Goal: Information Seeking & Learning: Learn about a topic

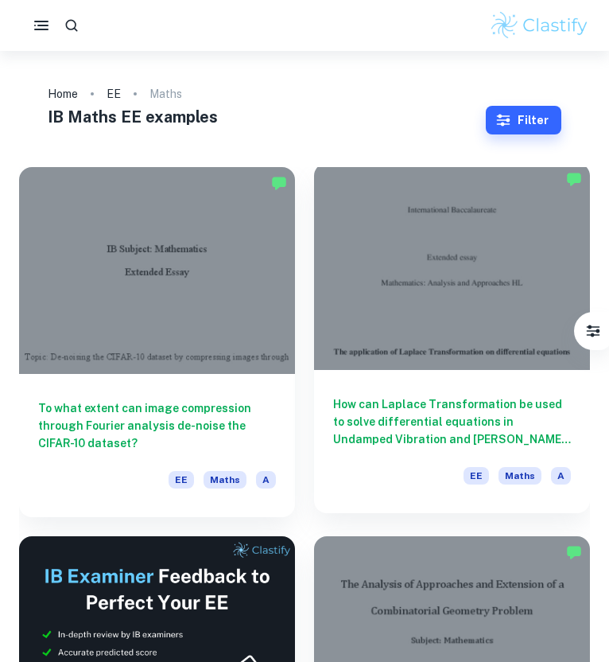
click at [469, 350] on div at bounding box center [452, 266] width 276 height 207
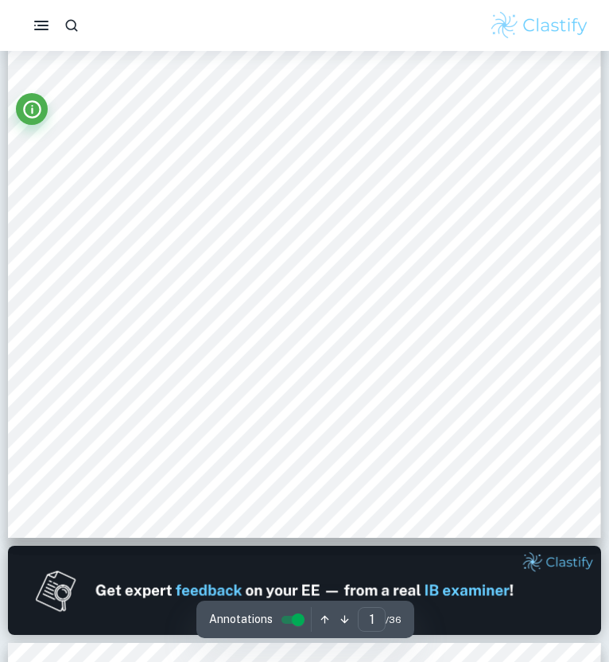
scroll to position [370, 0]
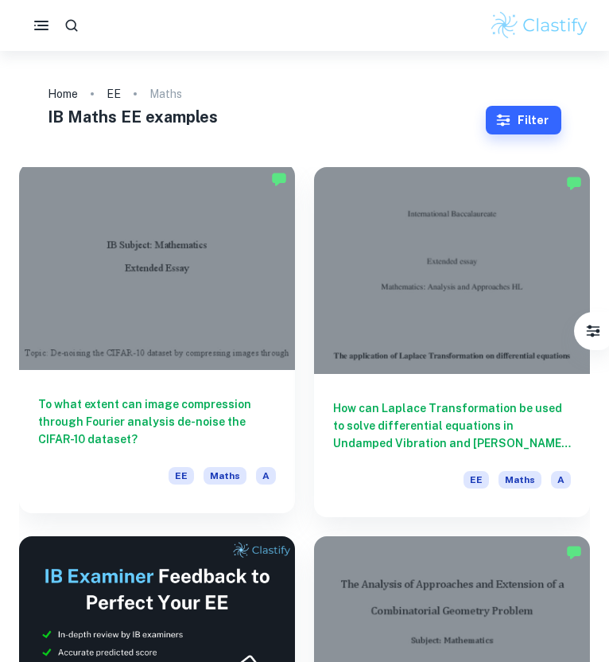
click at [206, 298] on div at bounding box center [157, 266] width 276 height 207
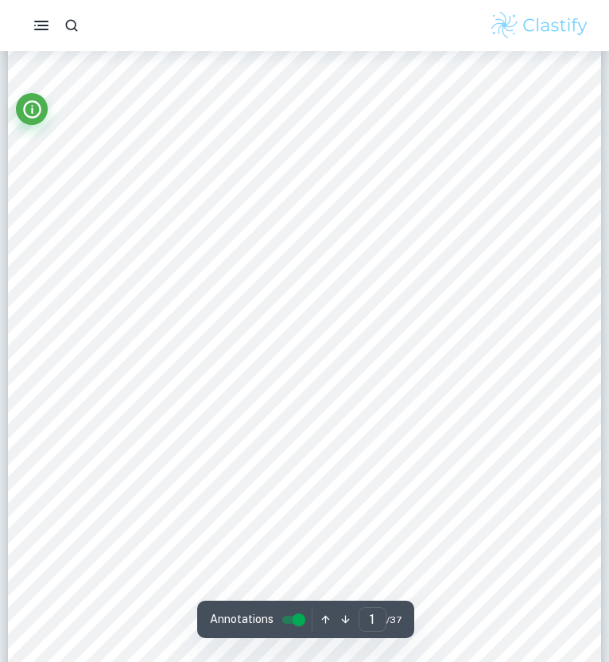
scroll to position [334, 0]
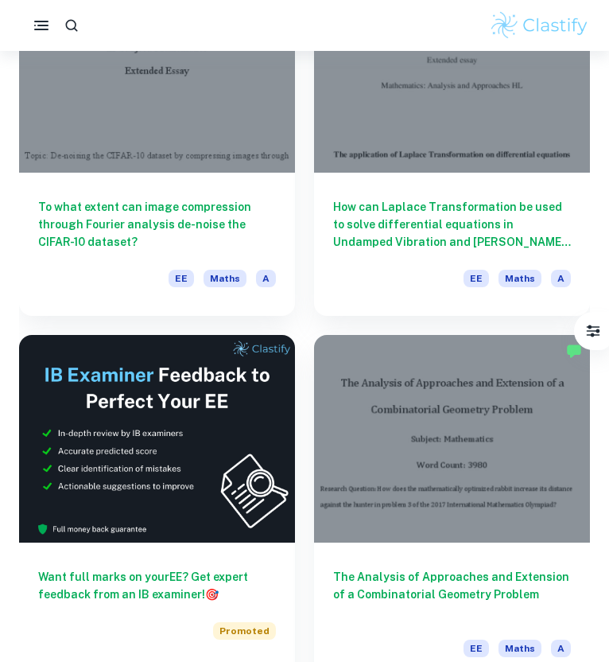
scroll to position [470, 0]
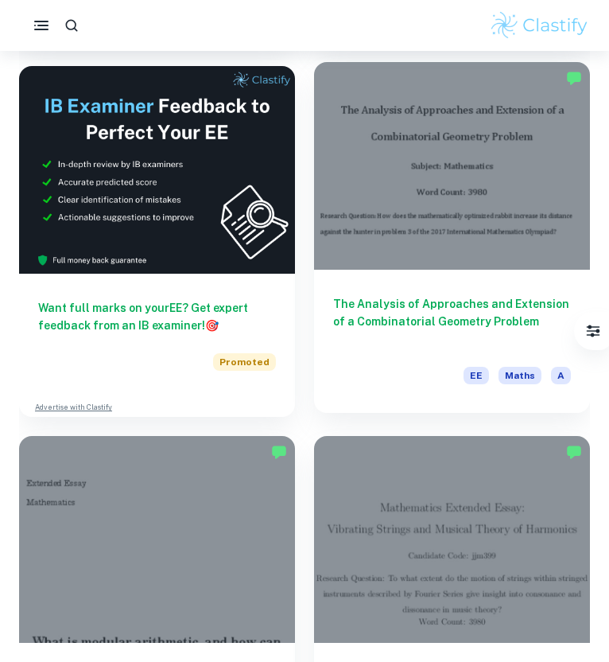
click at [427, 292] on div "The Analysis of Approaches and Extension of a Combinatorial Geometry Problem EE…" at bounding box center [452, 341] width 276 height 143
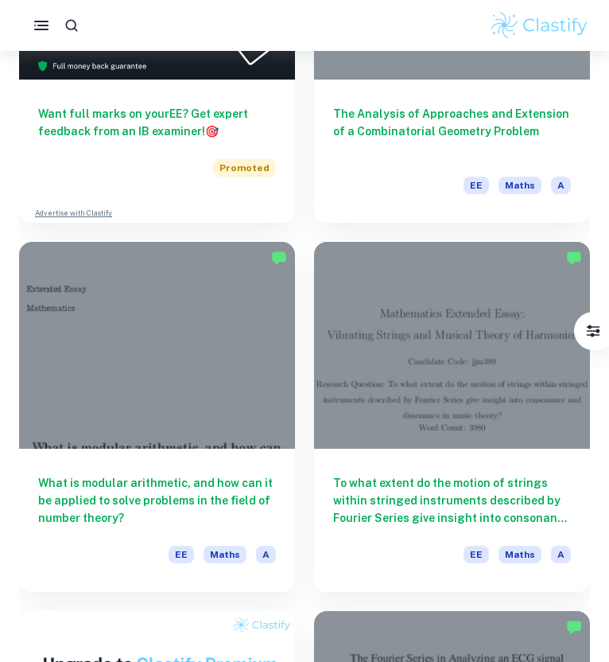
scroll to position [757, 0]
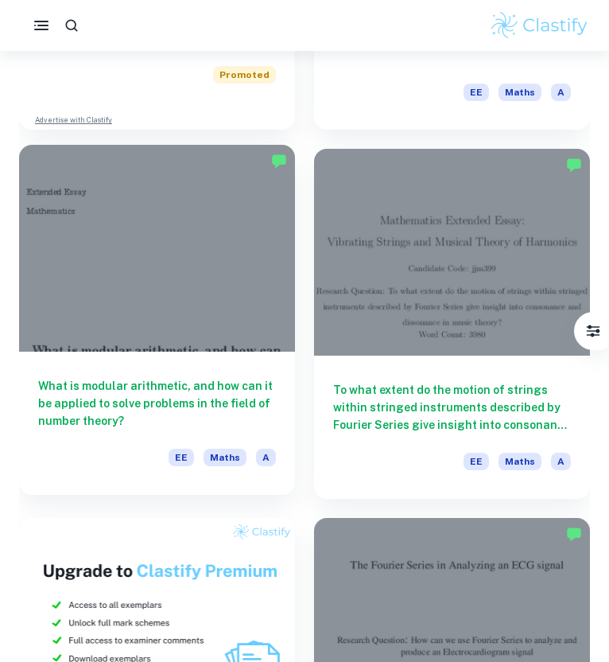
click at [199, 321] on div at bounding box center [157, 248] width 276 height 207
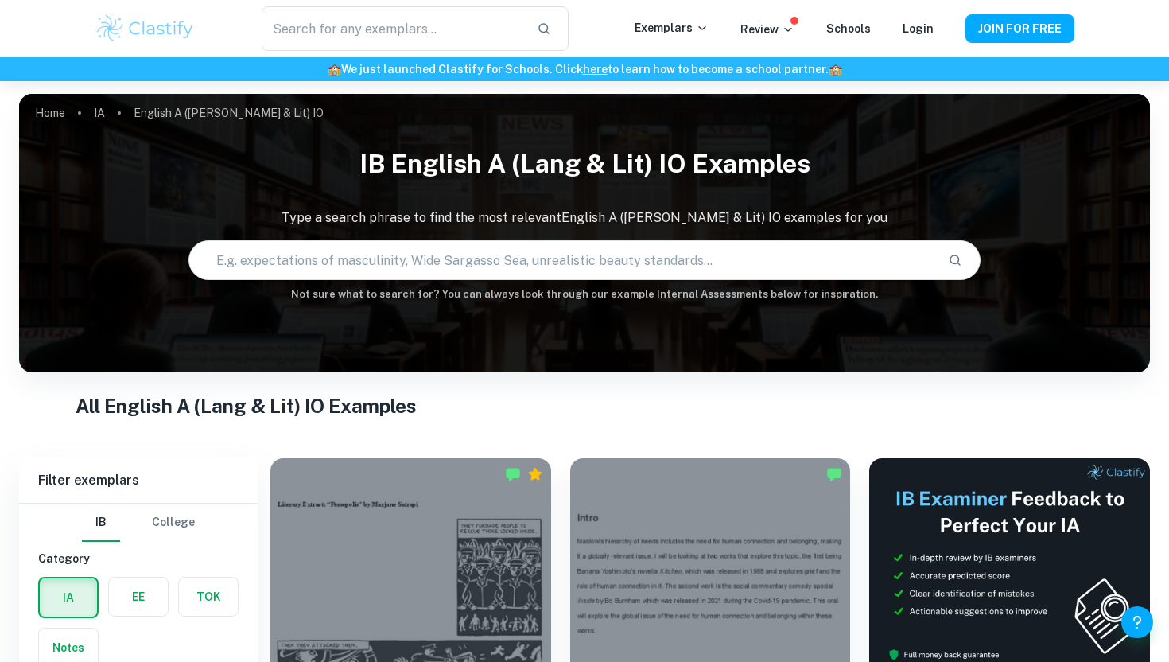
scroll to position [399, 0]
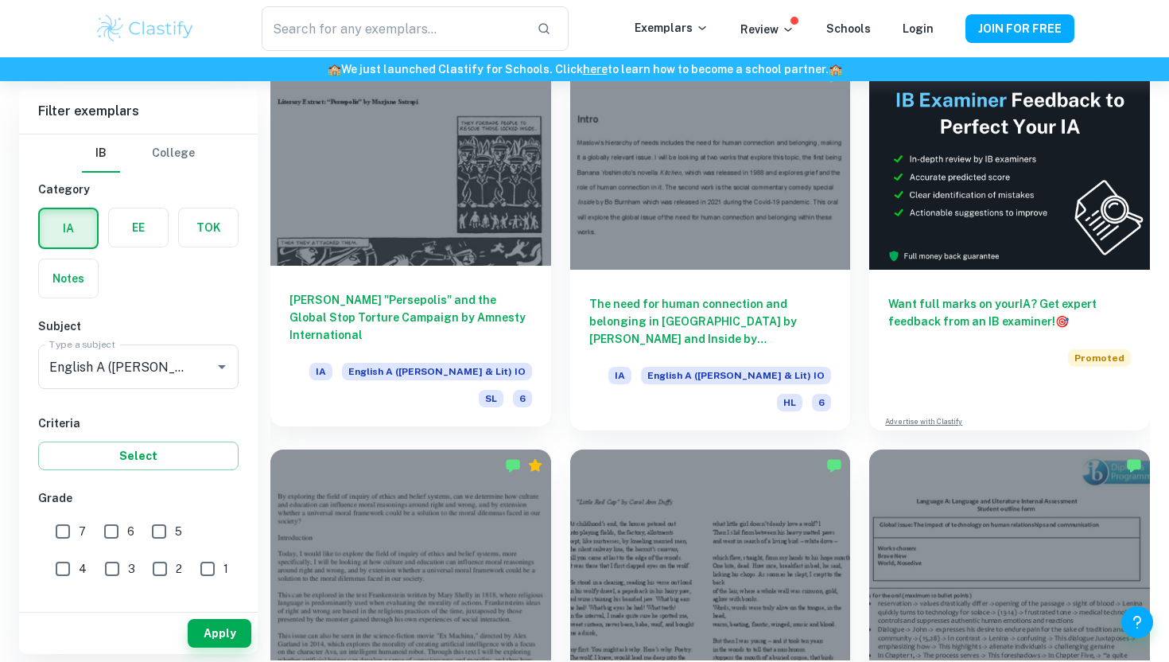
click at [469, 280] on div "[PERSON_NAME] "Persepolis" and the Global Stop Torture Campaign by Amnesty Inte…" at bounding box center [410, 346] width 281 height 161
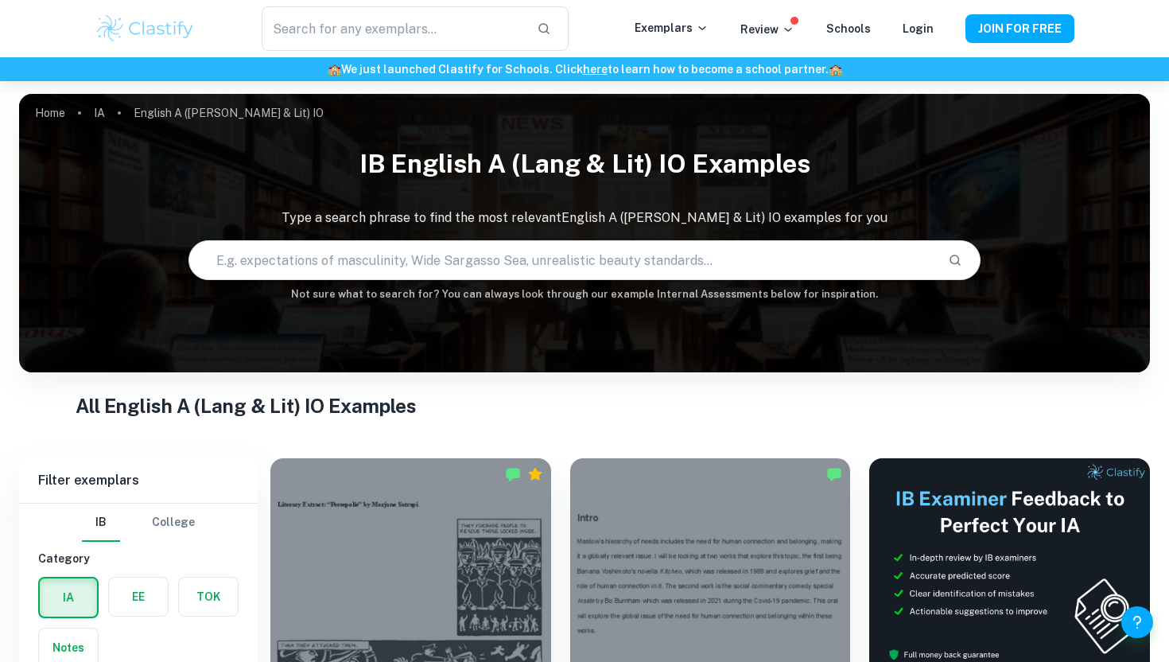
scroll to position [470, 0]
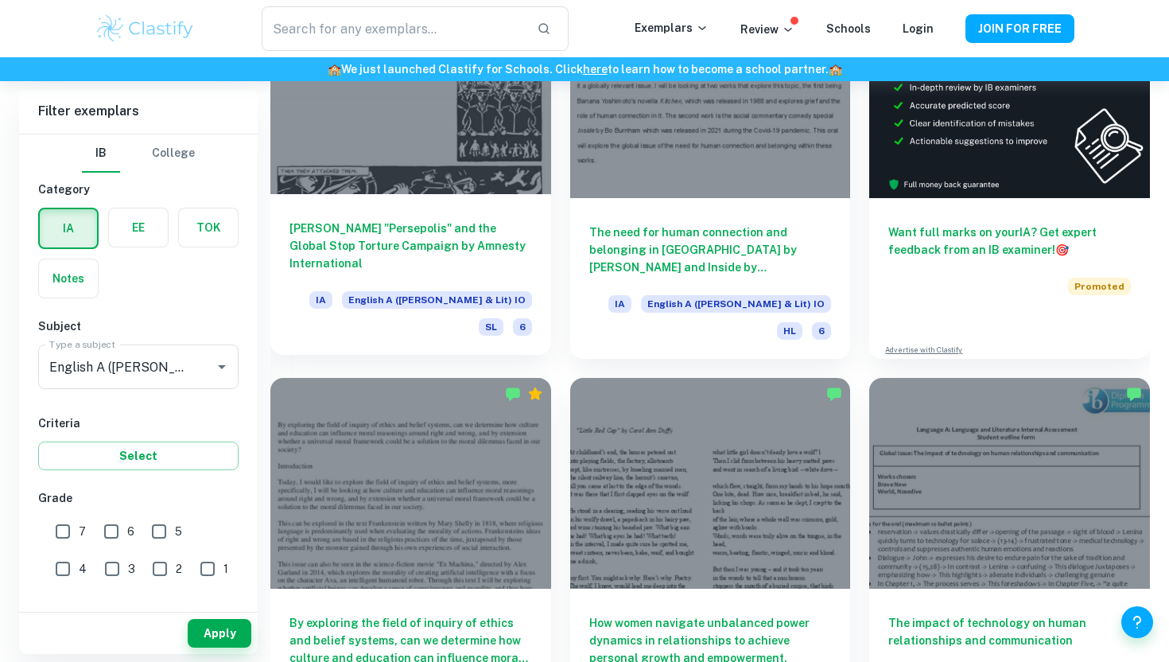
click at [415, 259] on h6 "Marjane Satrapi's "Persepolis" and the Global Stop Torture Campaign by Amnesty …" at bounding box center [411, 246] width 243 height 53
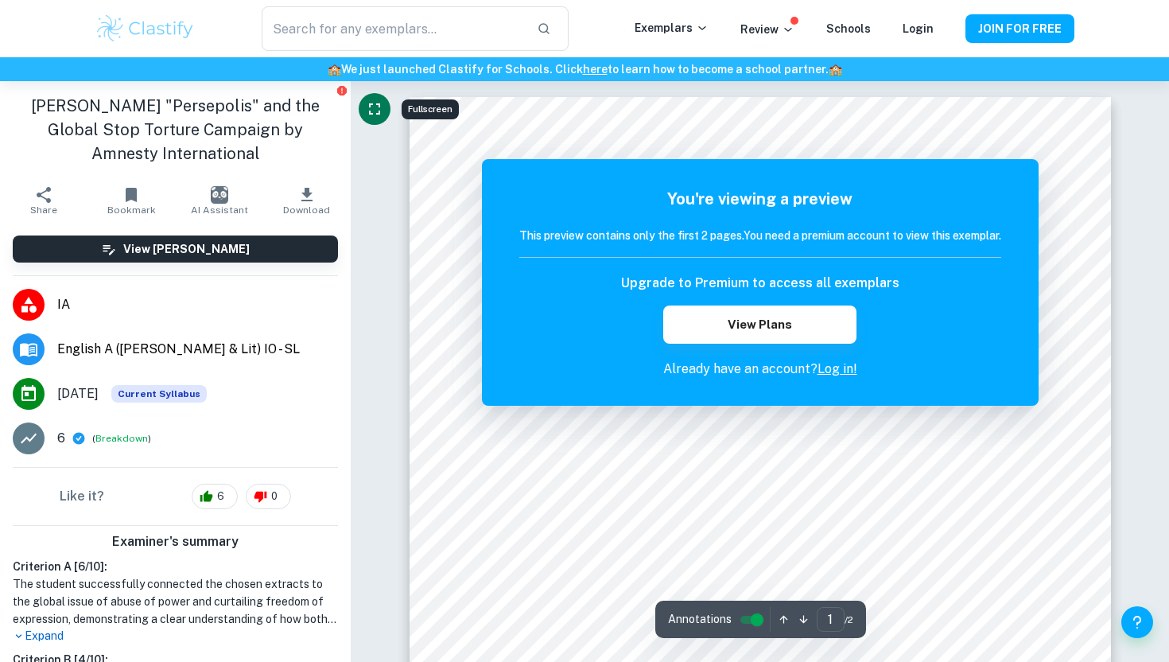
click at [363, 115] on button "Fullscreen" at bounding box center [375, 109] width 32 height 32
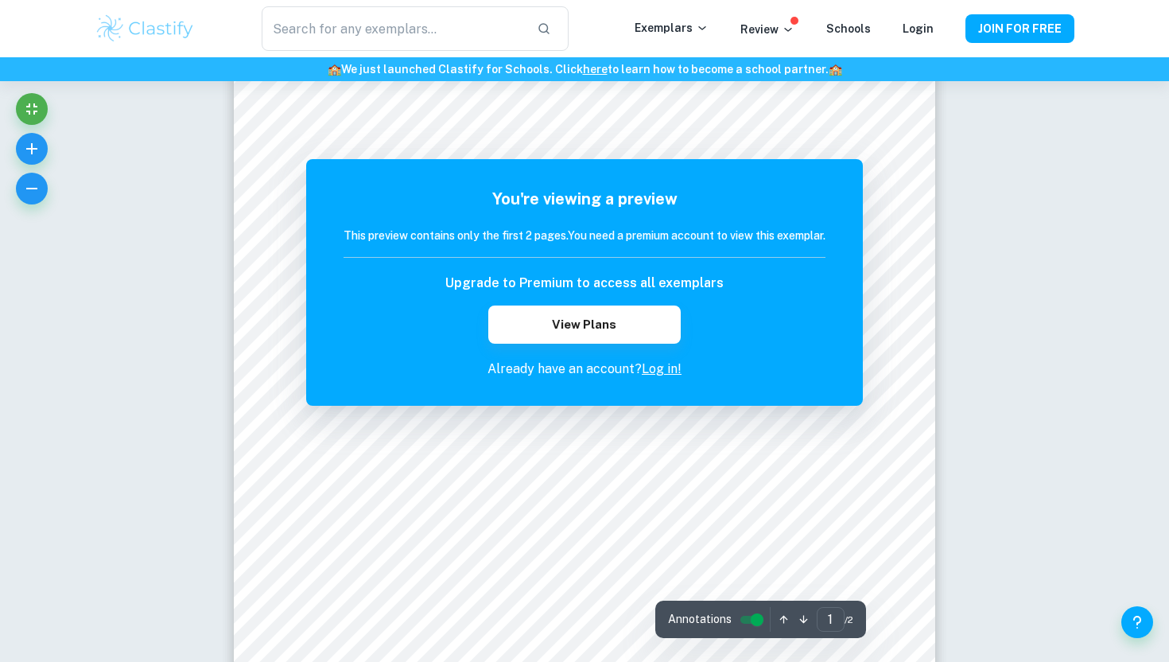
scroll to position [651, 0]
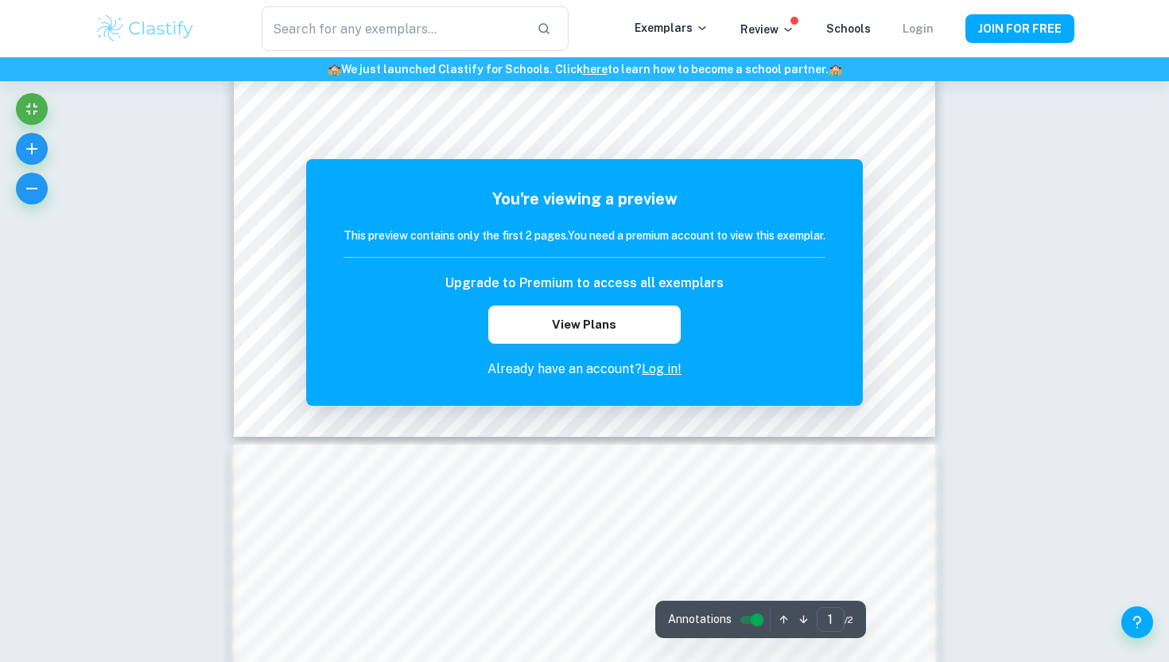
click at [925, 25] on link "Login" at bounding box center [918, 28] width 31 height 13
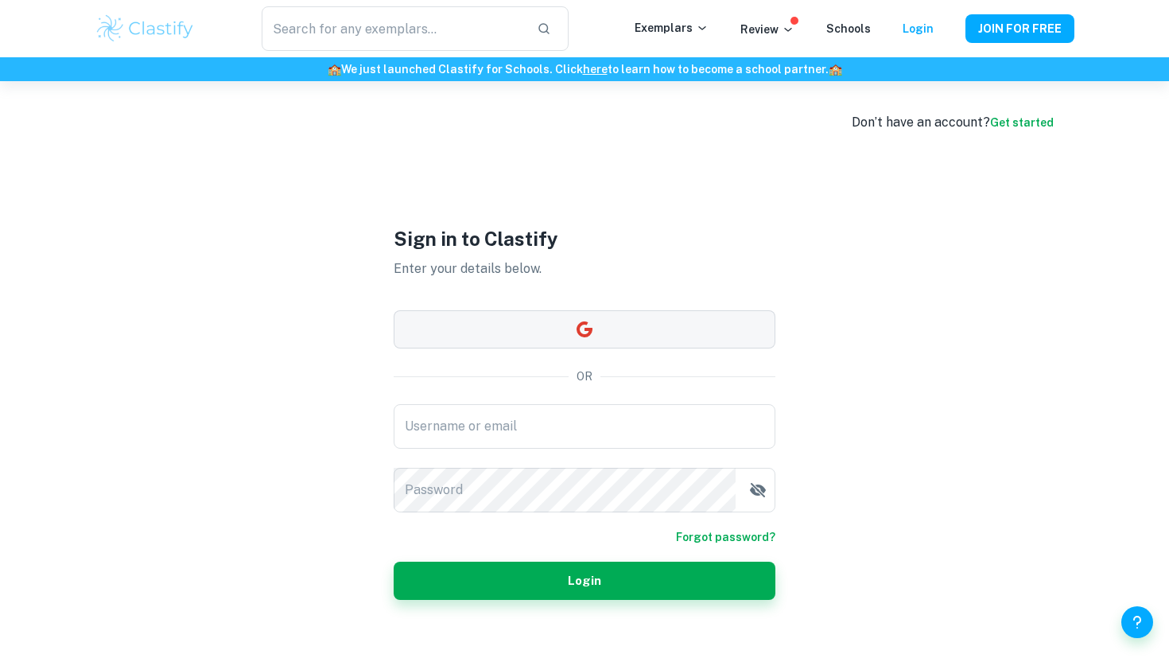
click at [613, 325] on button "button" at bounding box center [585, 329] width 382 height 38
click at [562, 438] on input "Username or email" at bounding box center [585, 426] width 382 height 45
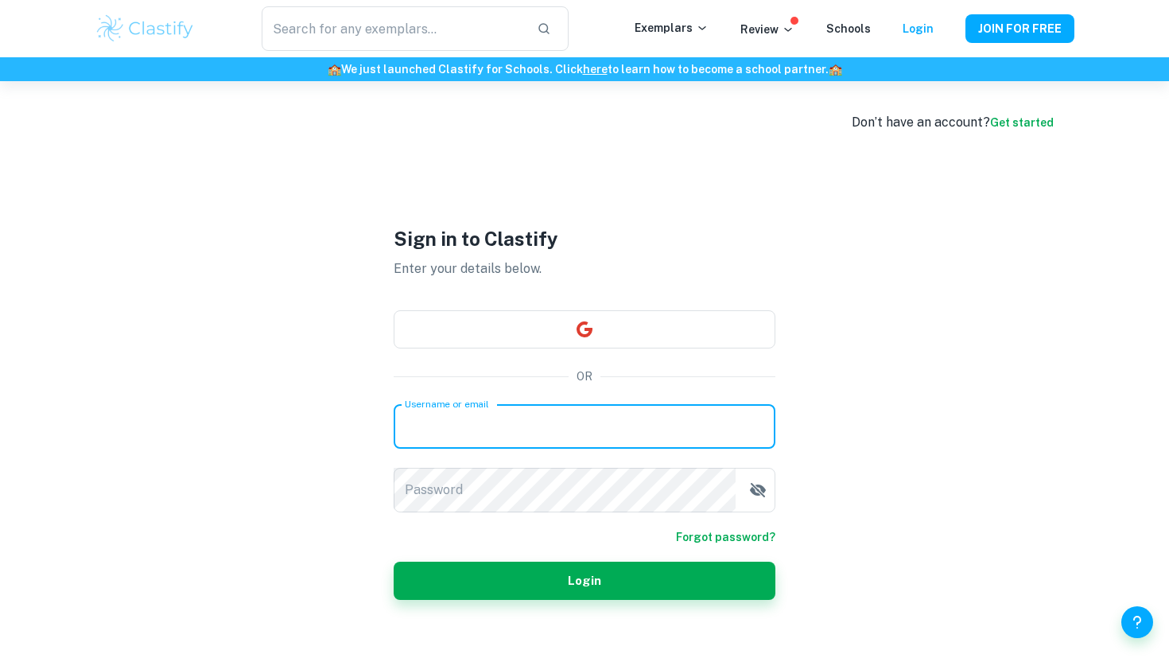
type input "chanel960616@gmail.com"
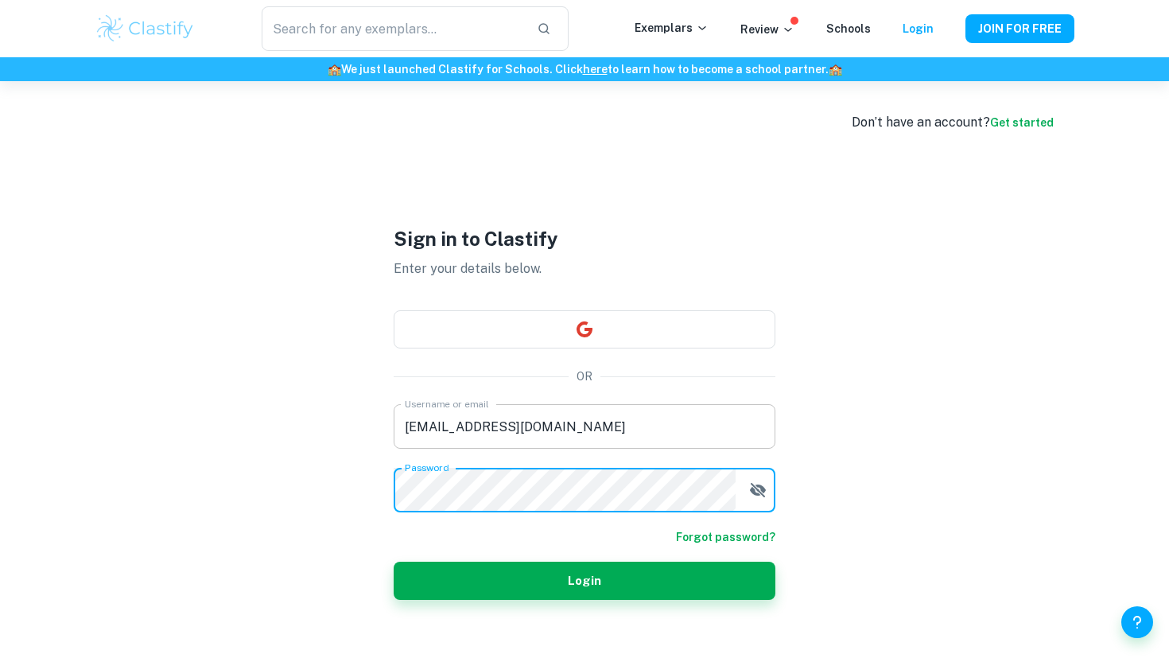
click at [394, 562] on button "Login" at bounding box center [585, 581] width 382 height 38
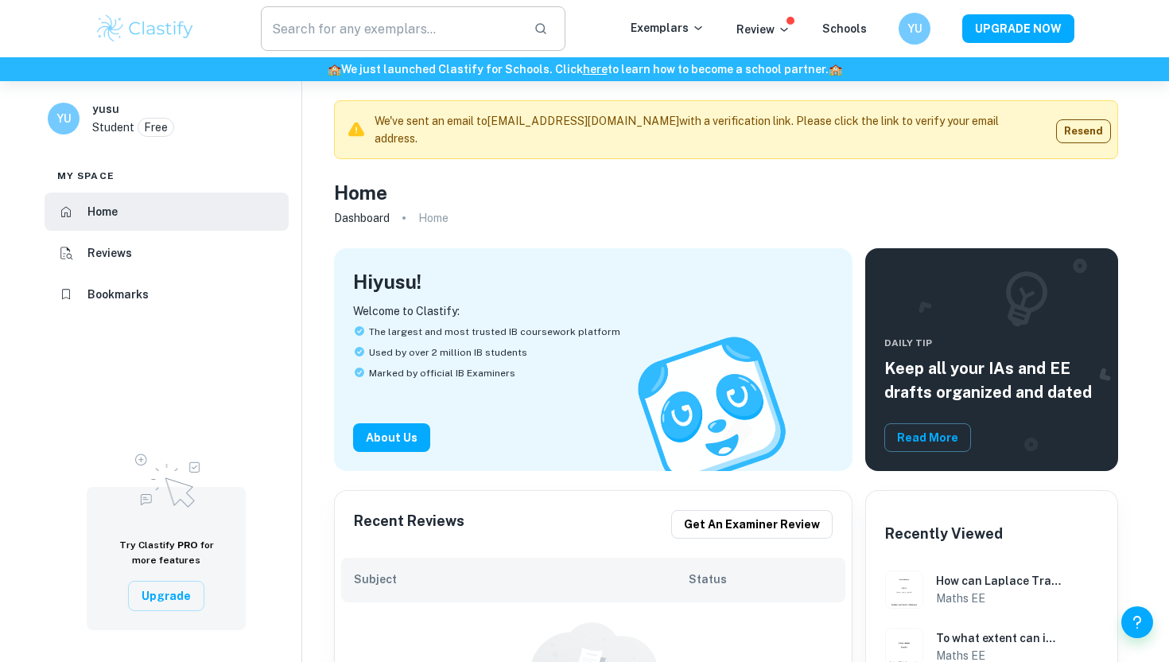
click at [422, 29] on input "text" at bounding box center [391, 28] width 260 height 45
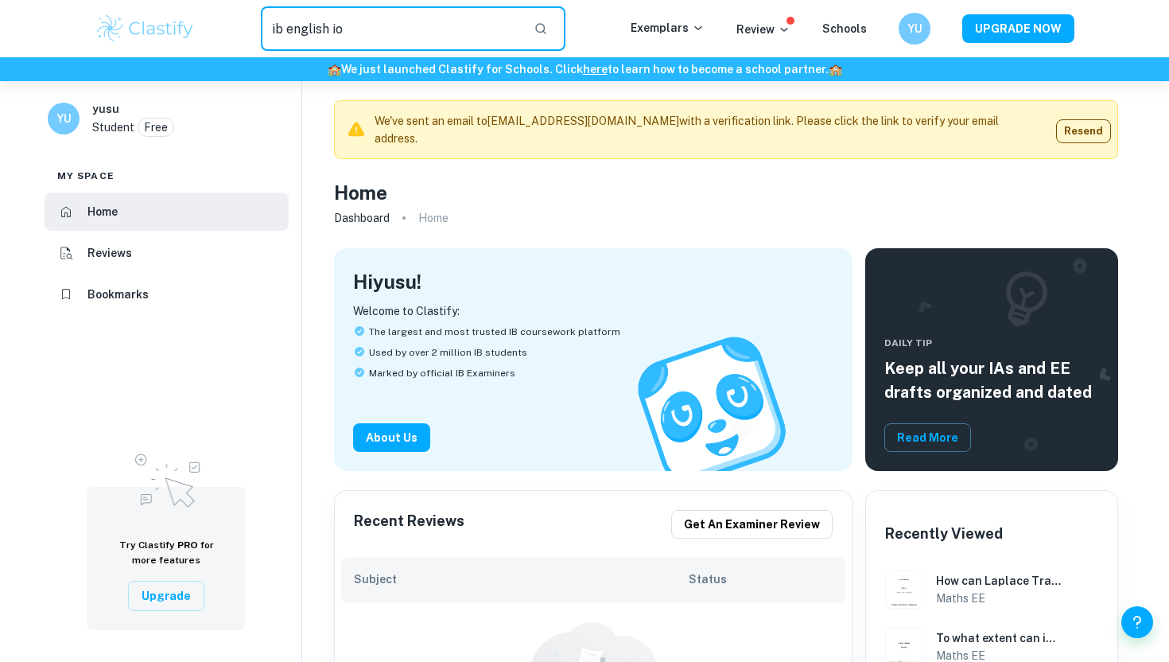
type input "ib english io"
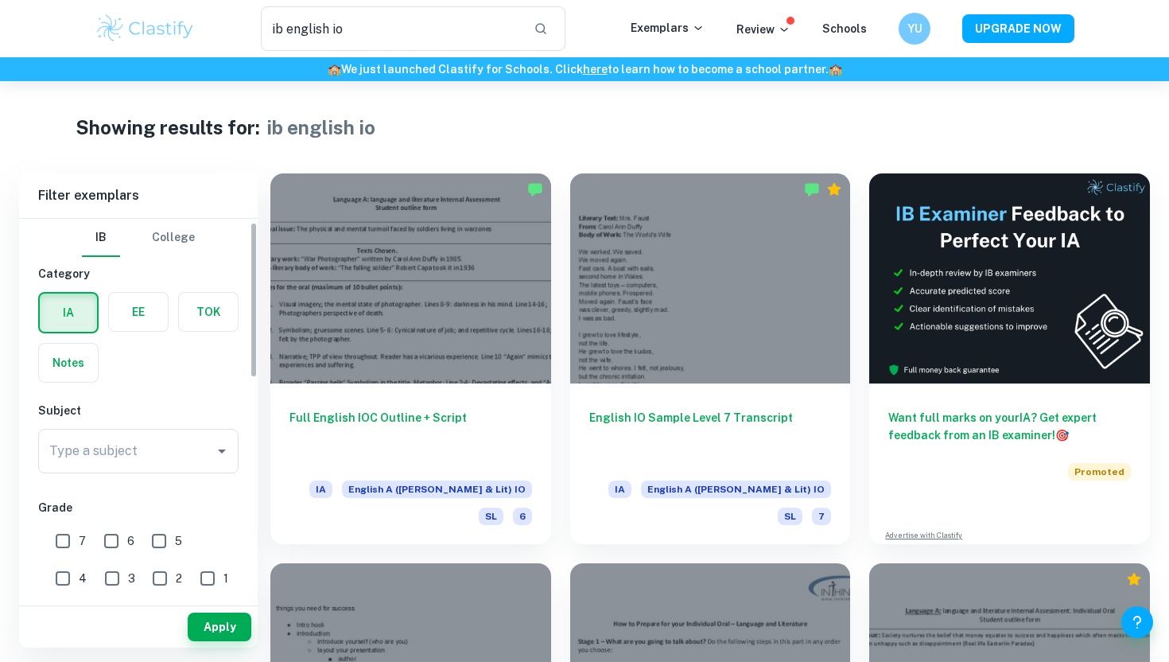
scroll to position [85, 0]
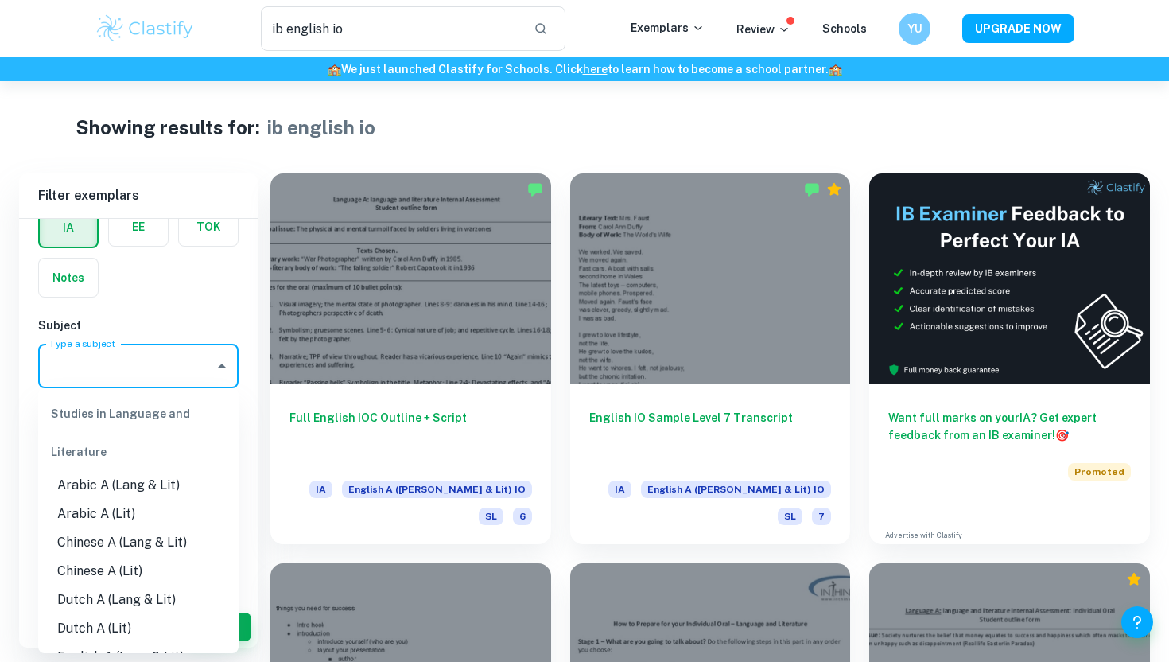
click at [145, 363] on input "Type a subject" at bounding box center [126, 366] width 162 height 30
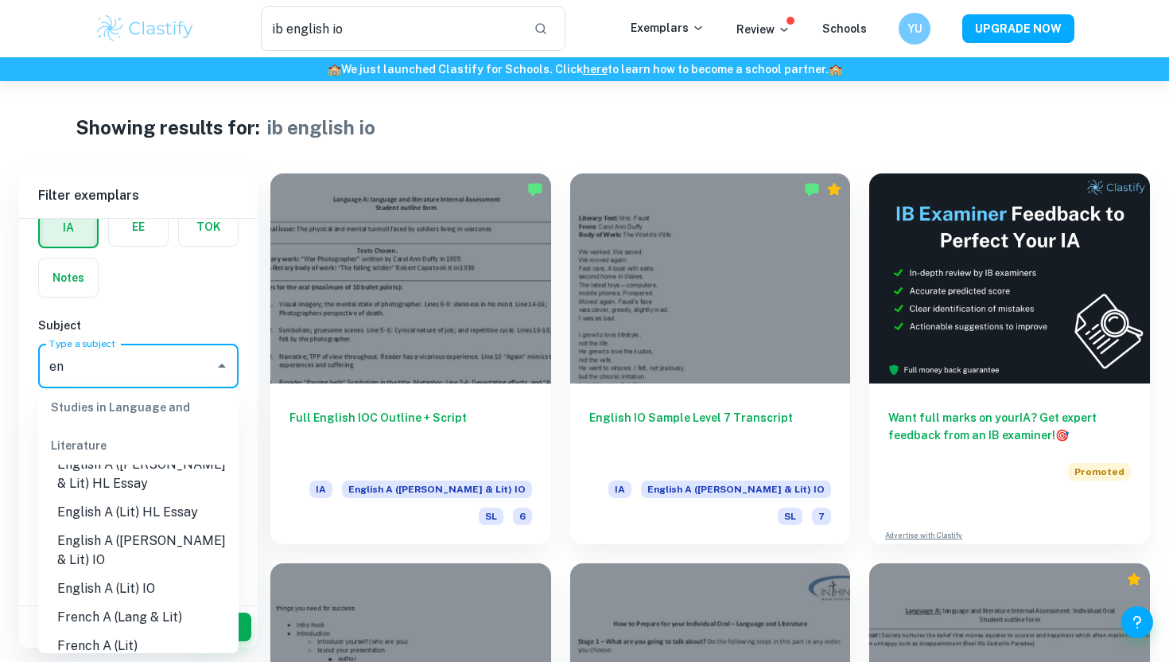
scroll to position [84, 0]
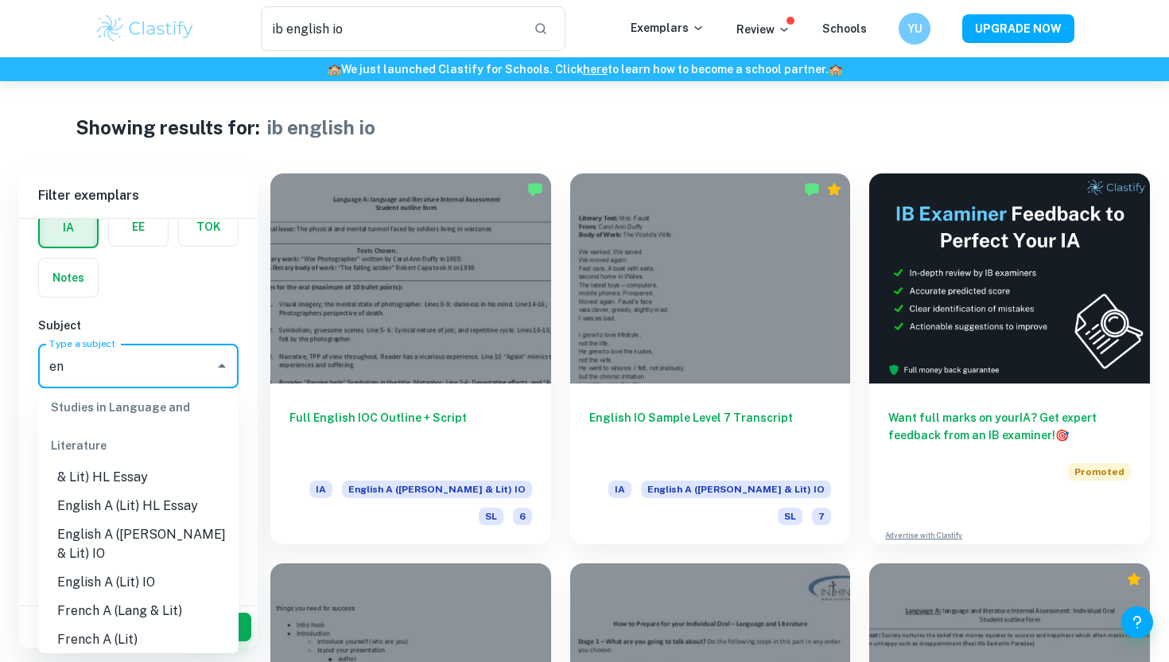
click at [173, 597] on li "French A (Lang & Lit)" at bounding box center [138, 611] width 200 height 29
type input "French A (Lang & Lit)"
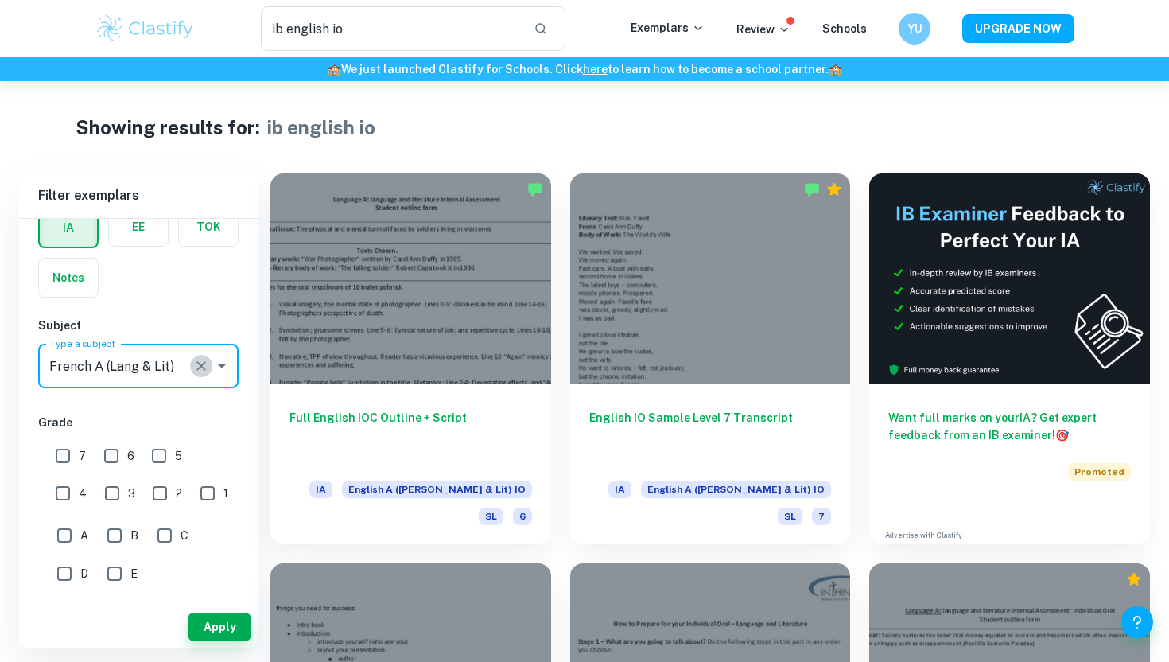
click at [204, 370] on icon "Clear" at bounding box center [201, 366] width 10 height 10
click at [172, 370] on input "Type a subject" at bounding box center [126, 366] width 162 height 30
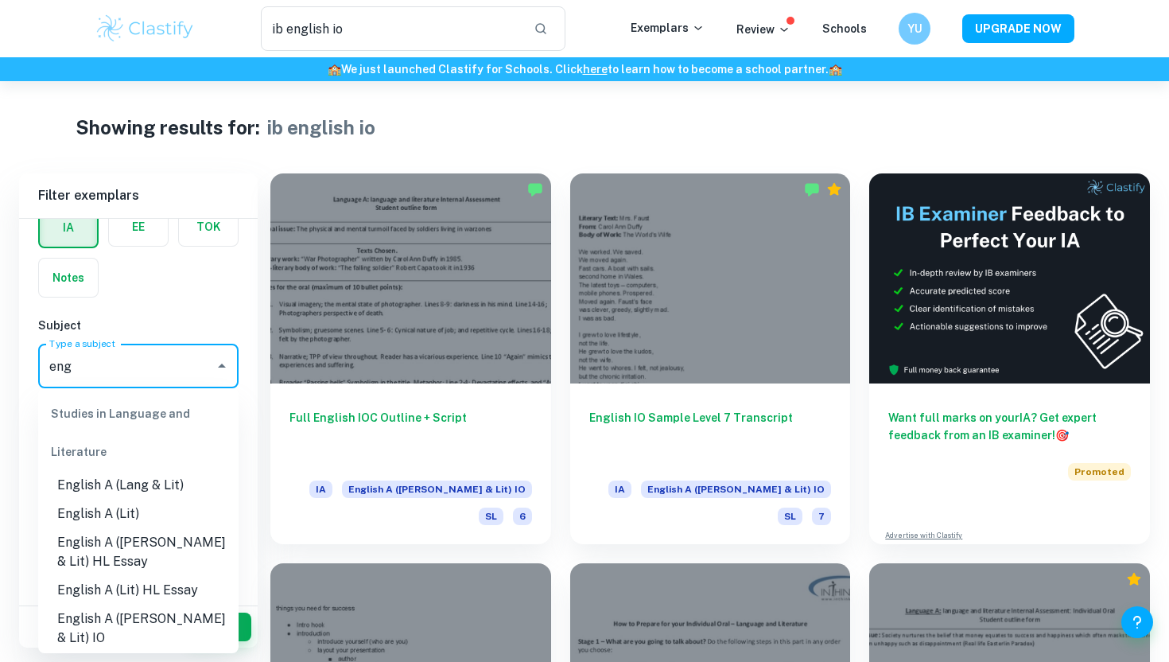
click at [167, 619] on li "English A ([PERSON_NAME] & Lit) IO" at bounding box center [138, 629] width 200 height 48
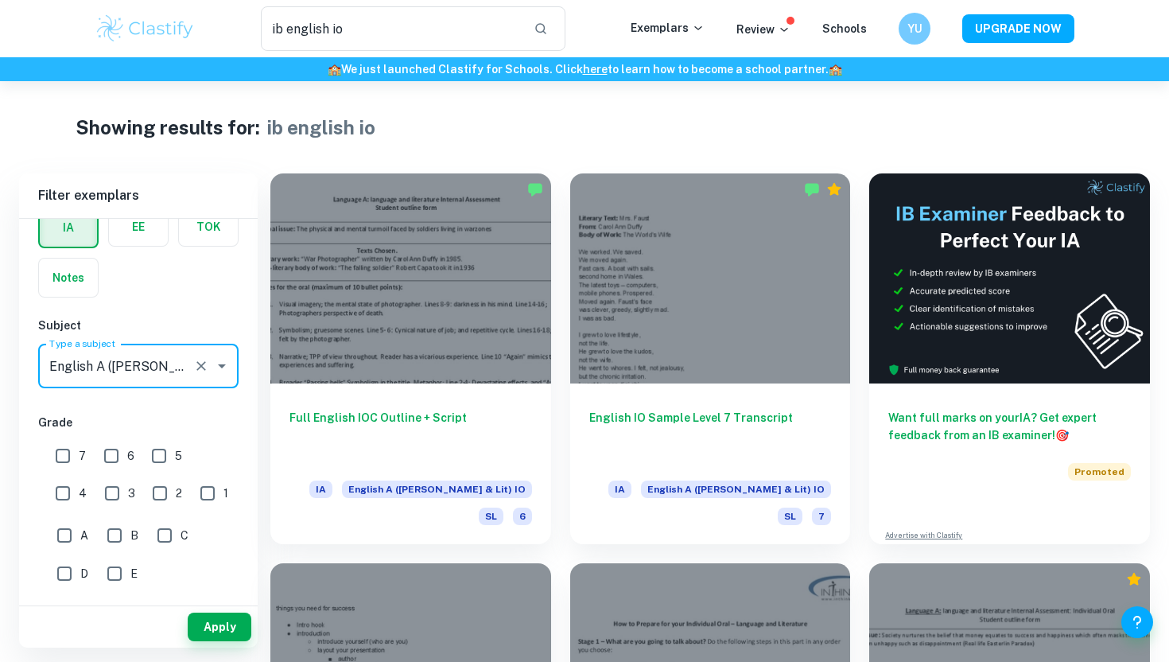
scroll to position [123, 0]
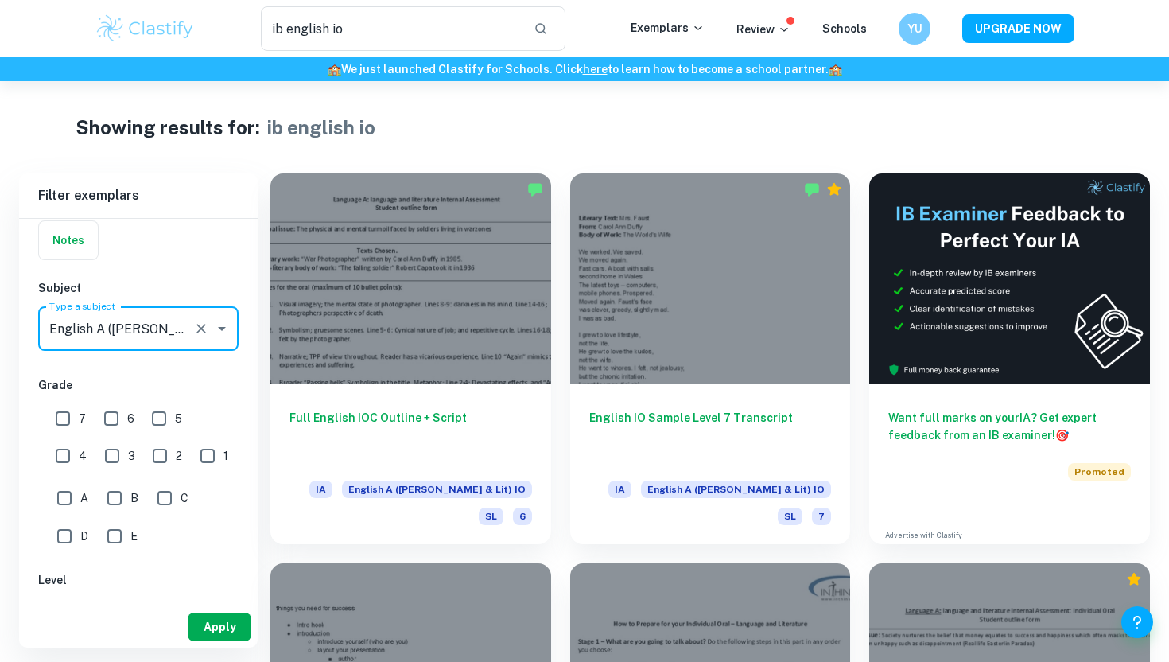
type input "English A ([PERSON_NAME] & Lit) IO"
click at [210, 621] on button "Apply" at bounding box center [220, 627] width 64 height 29
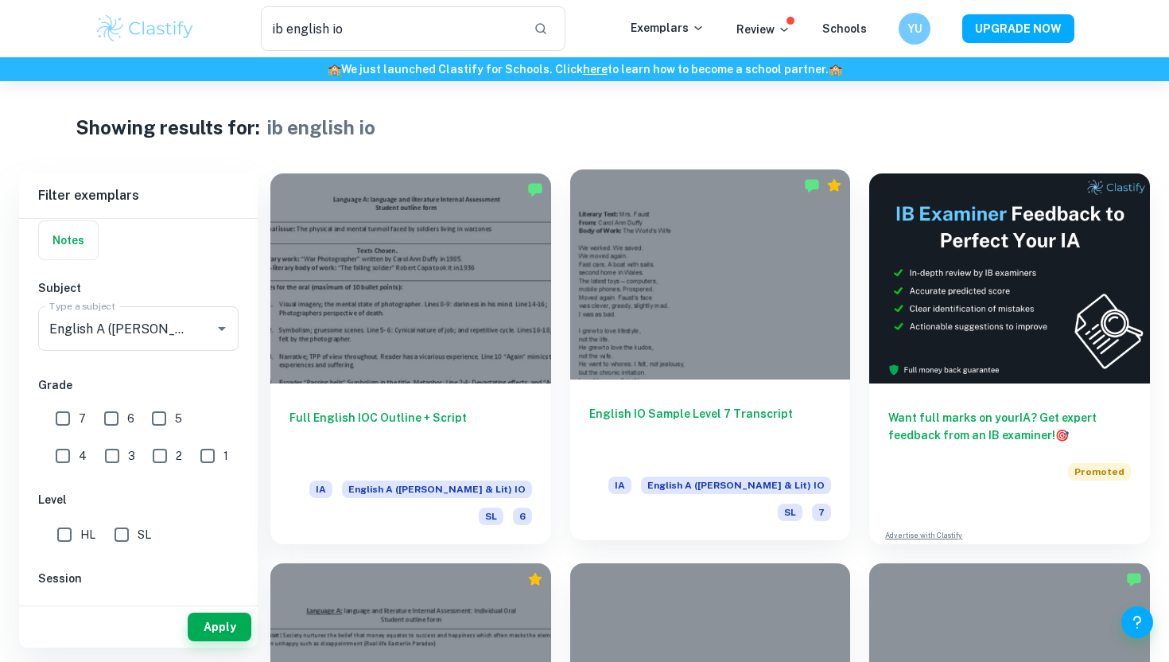
click at [755, 373] on div at bounding box center [710, 274] width 281 height 210
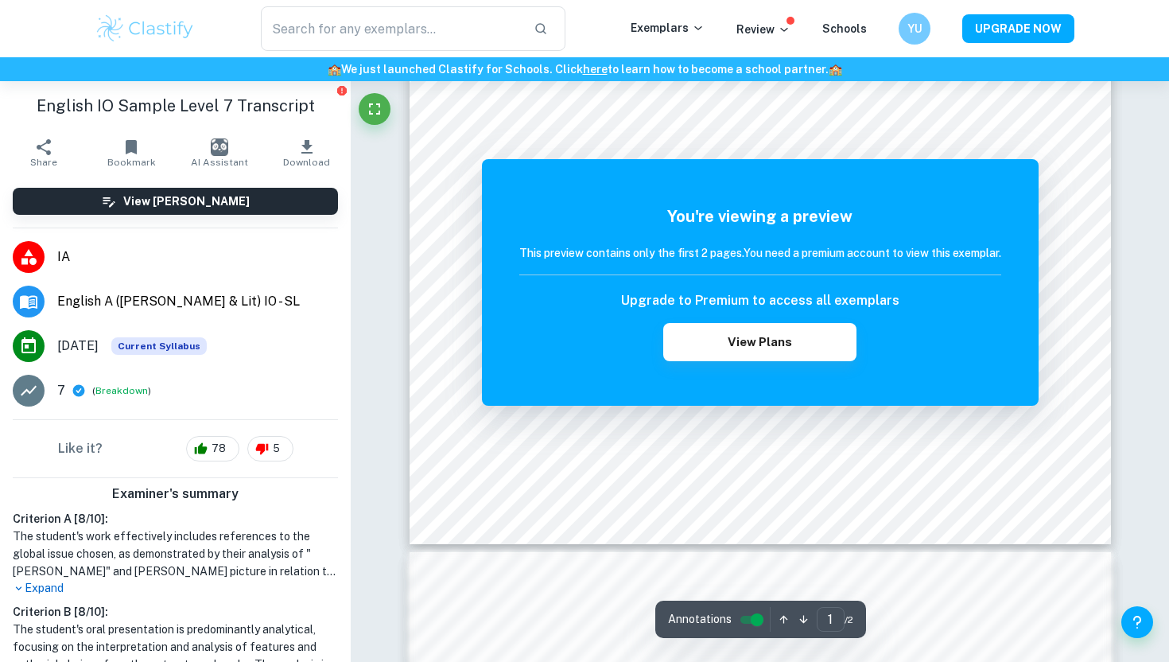
scroll to position [191, 0]
type input "ib english io"
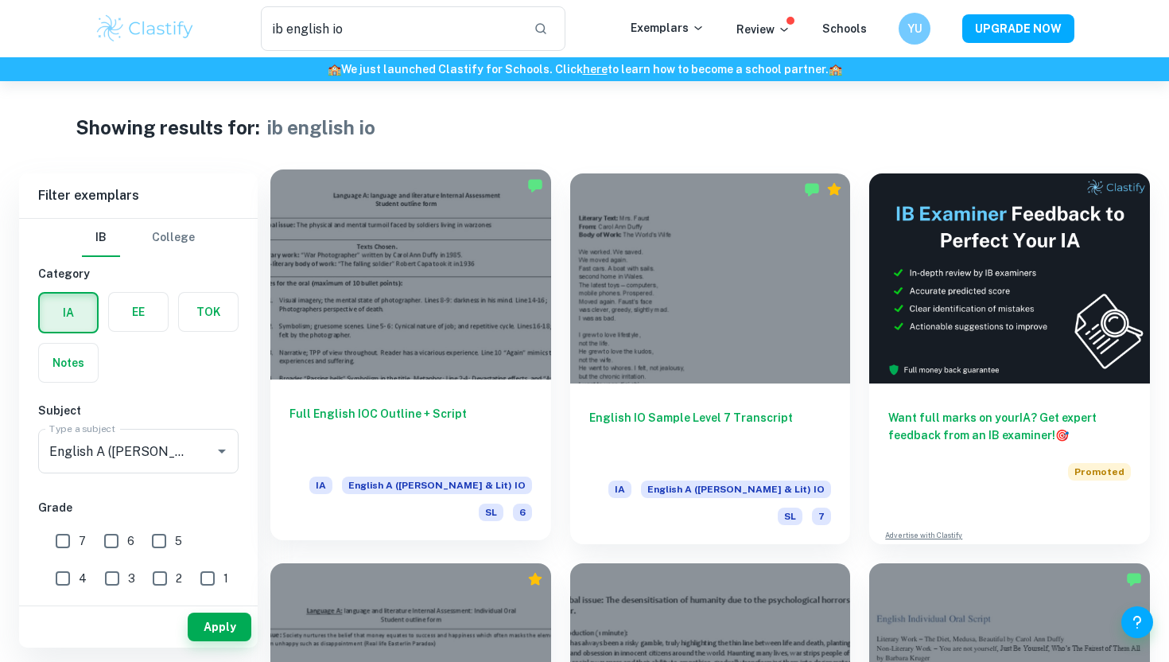
click at [425, 360] on div at bounding box center [410, 274] width 281 height 210
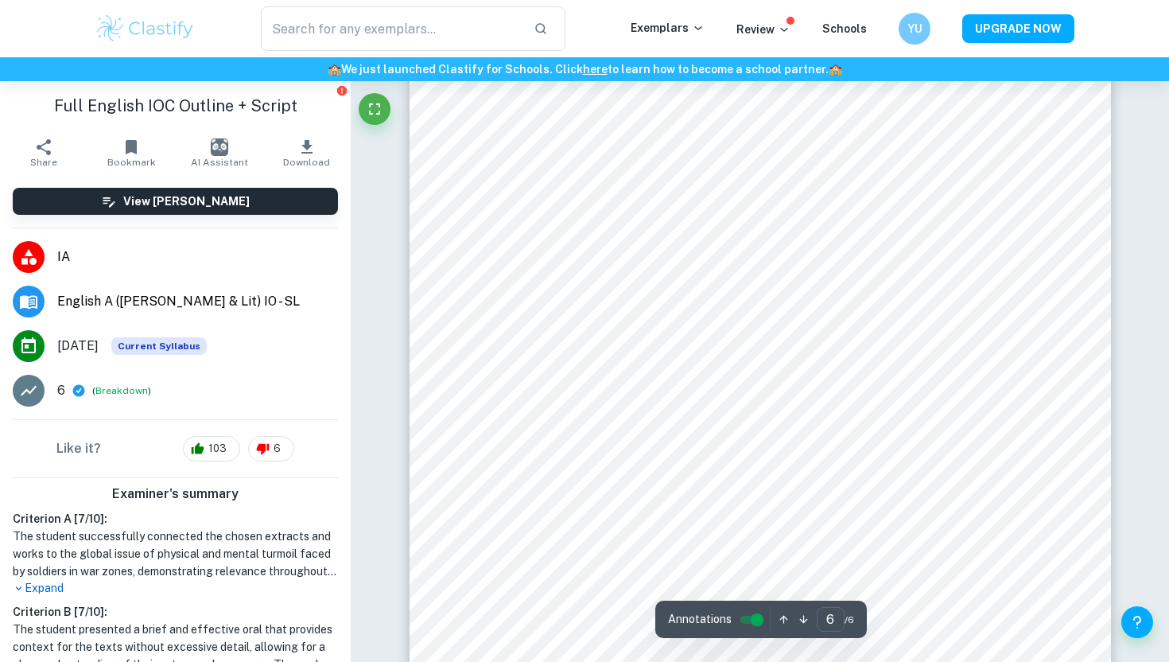
scroll to position [5673, 0]
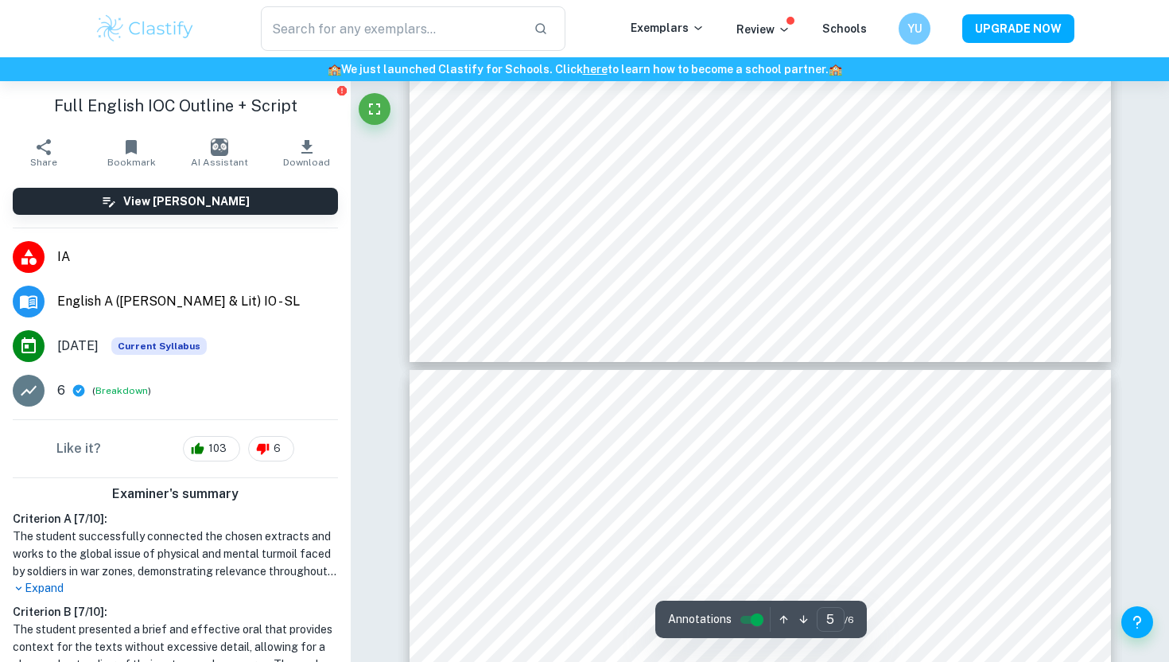
type input "4"
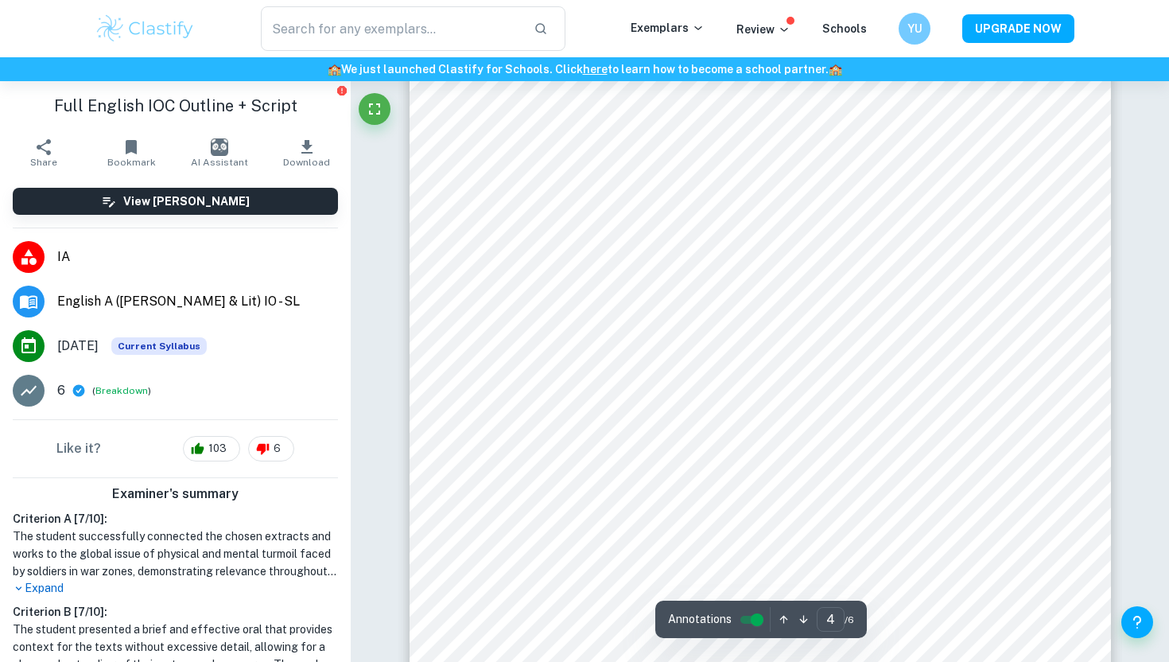
scroll to position [3333, 0]
type input "ib english io"
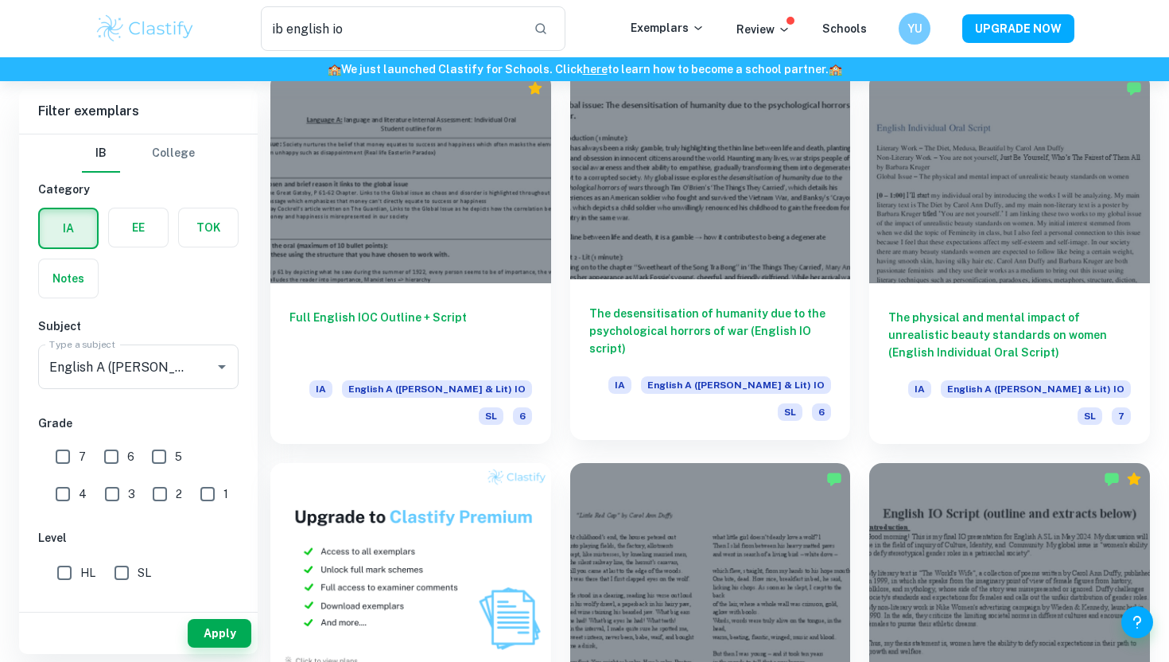
scroll to position [395, 0]
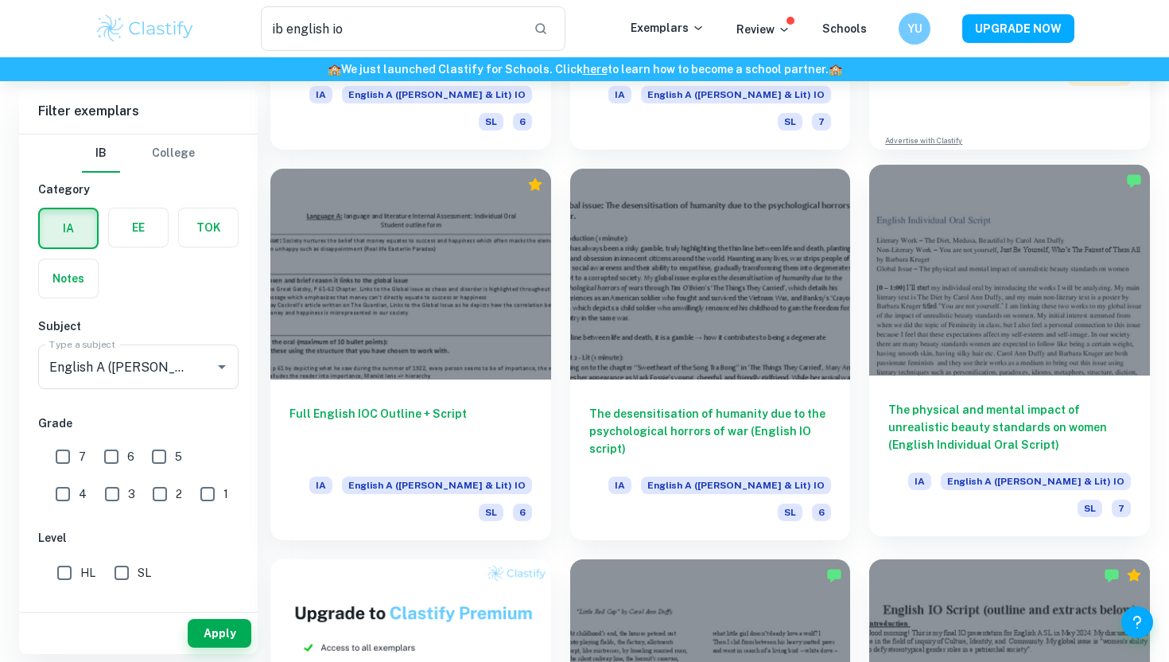
click at [1053, 375] on div "The physical and mental impact of unrealistic beauty standards on women (Englis…" at bounding box center [1009, 455] width 281 height 161
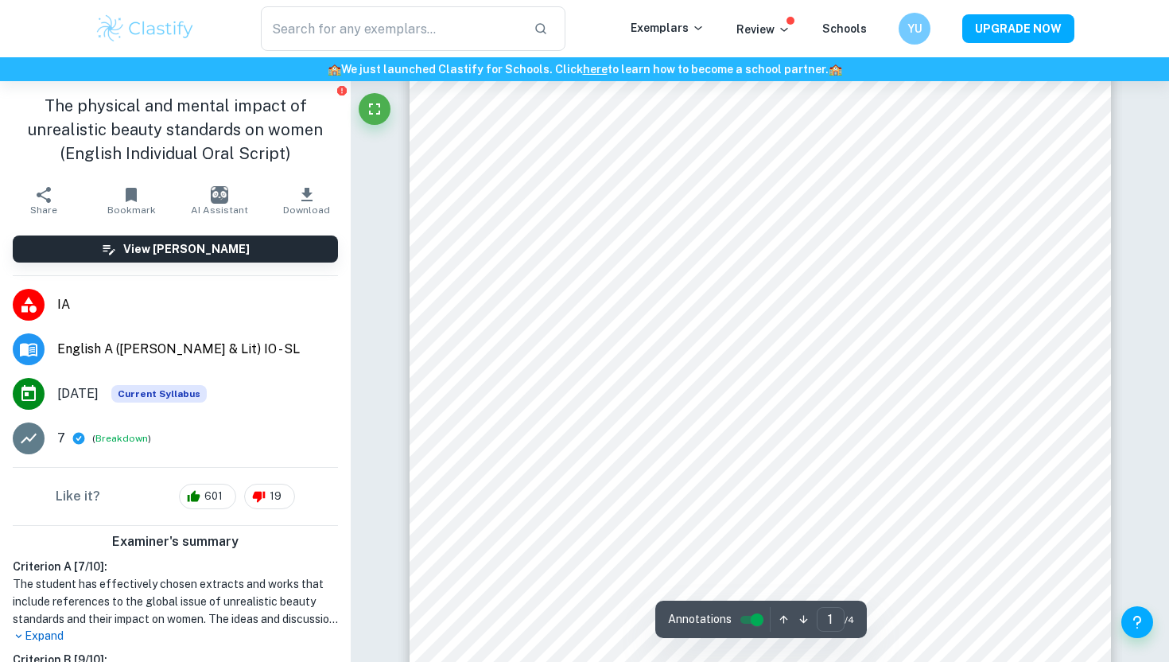
scroll to position [55, 0]
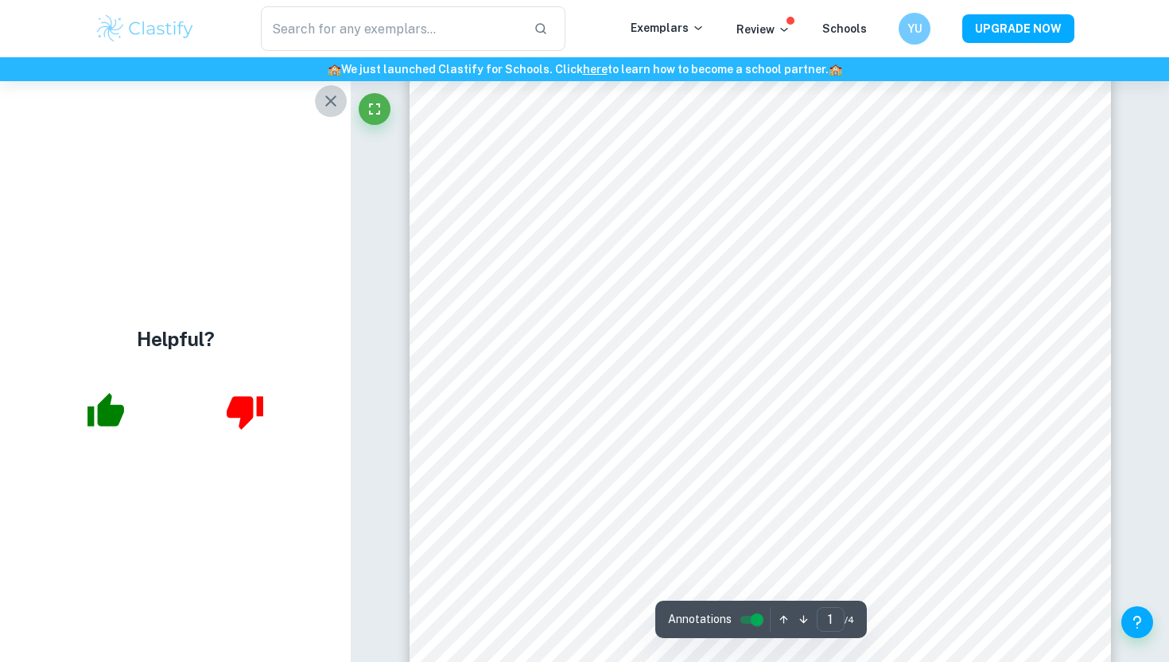
click at [329, 103] on icon "button" at bounding box center [330, 100] width 19 height 19
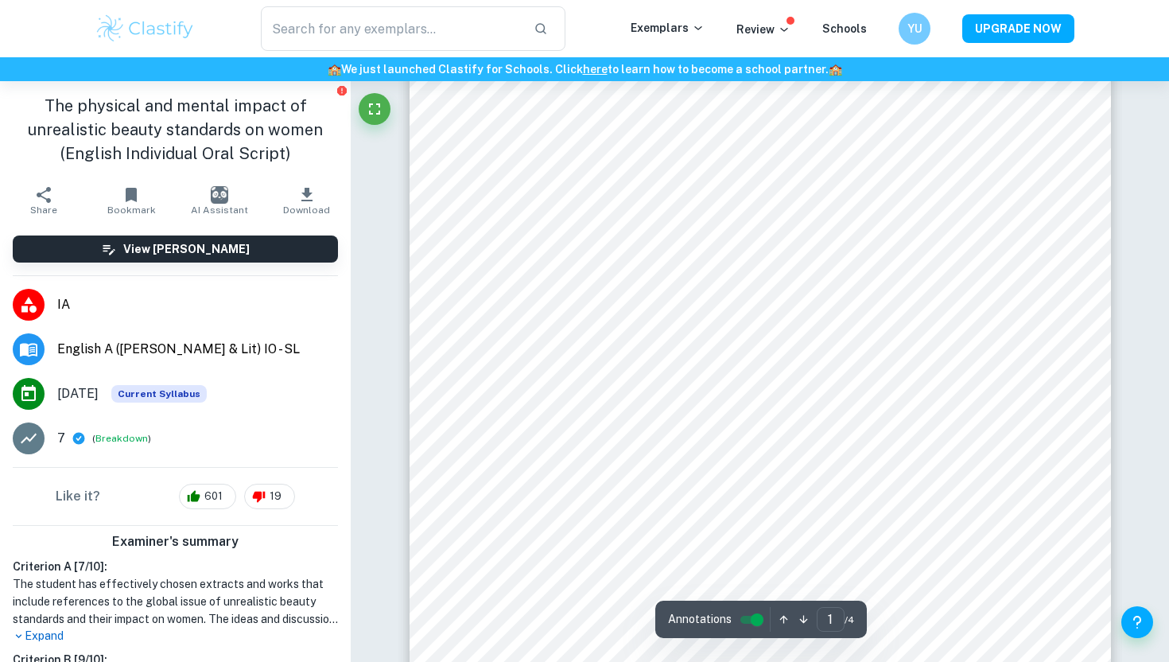
scroll to position [109, 0]
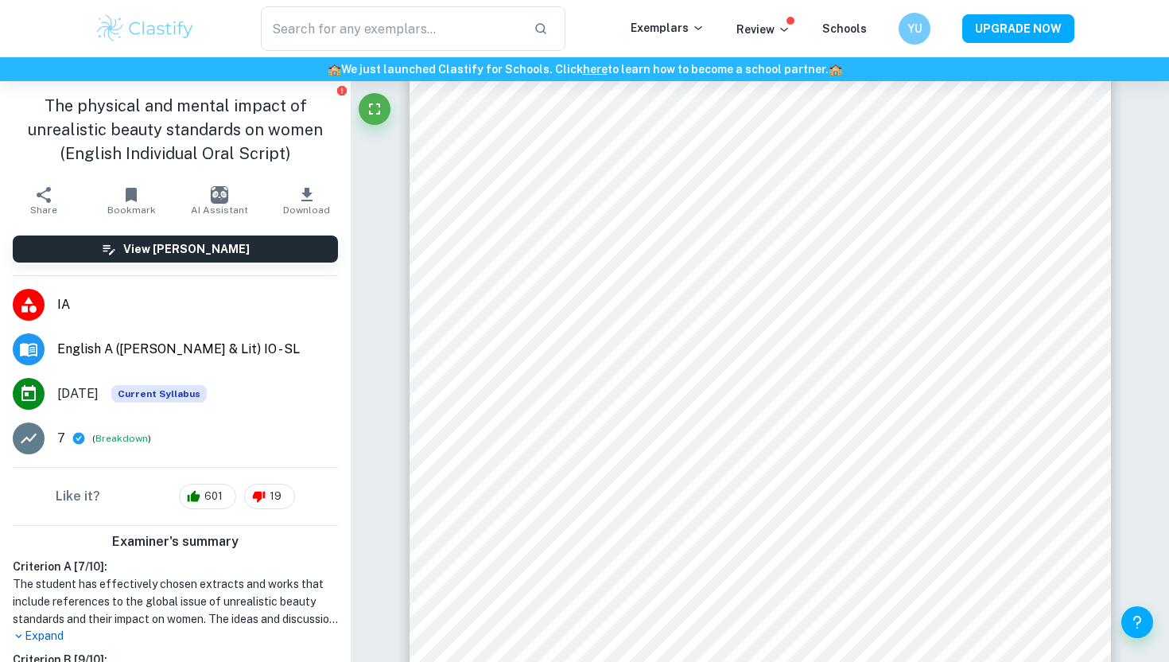
type input "ib english io"
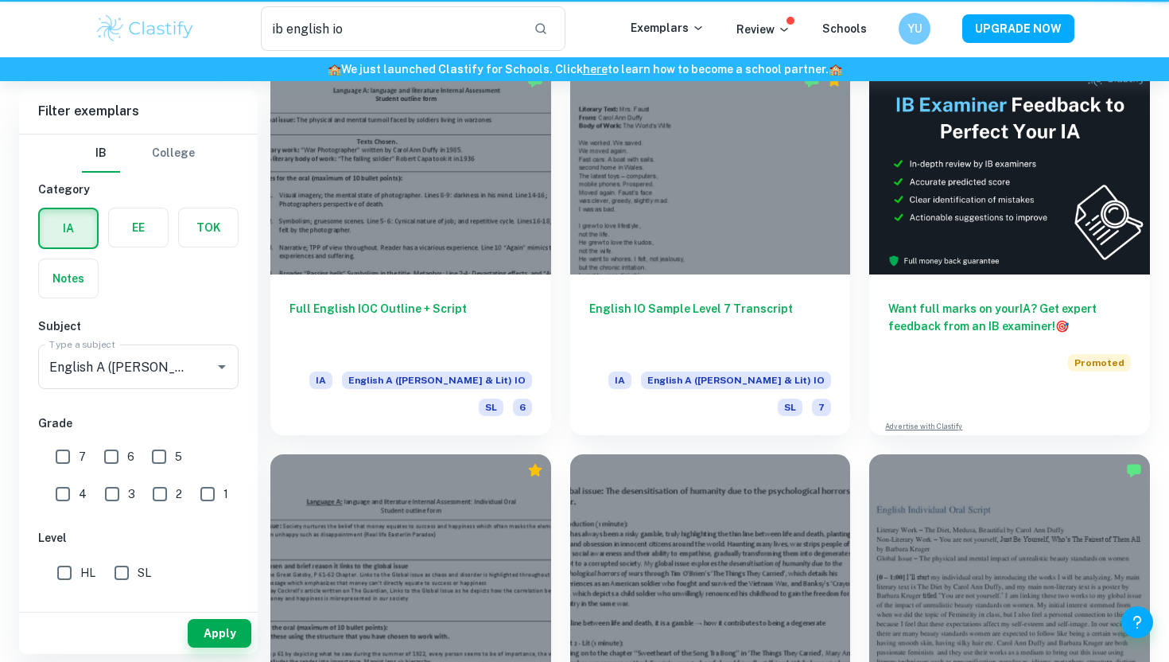
scroll to position [395, 0]
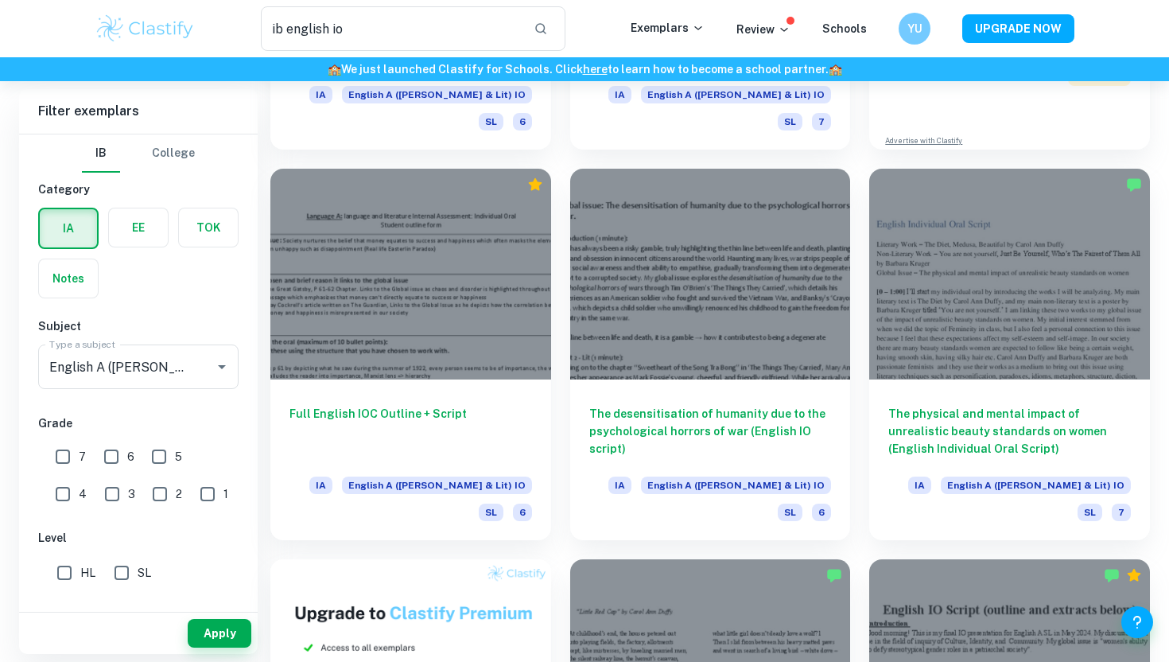
drag, startPoint x: 1036, startPoint y: 353, endPoint x: 638, endPoint y: 14, distance: 523.1
click at [1036, 353] on div at bounding box center [1009, 274] width 281 height 210
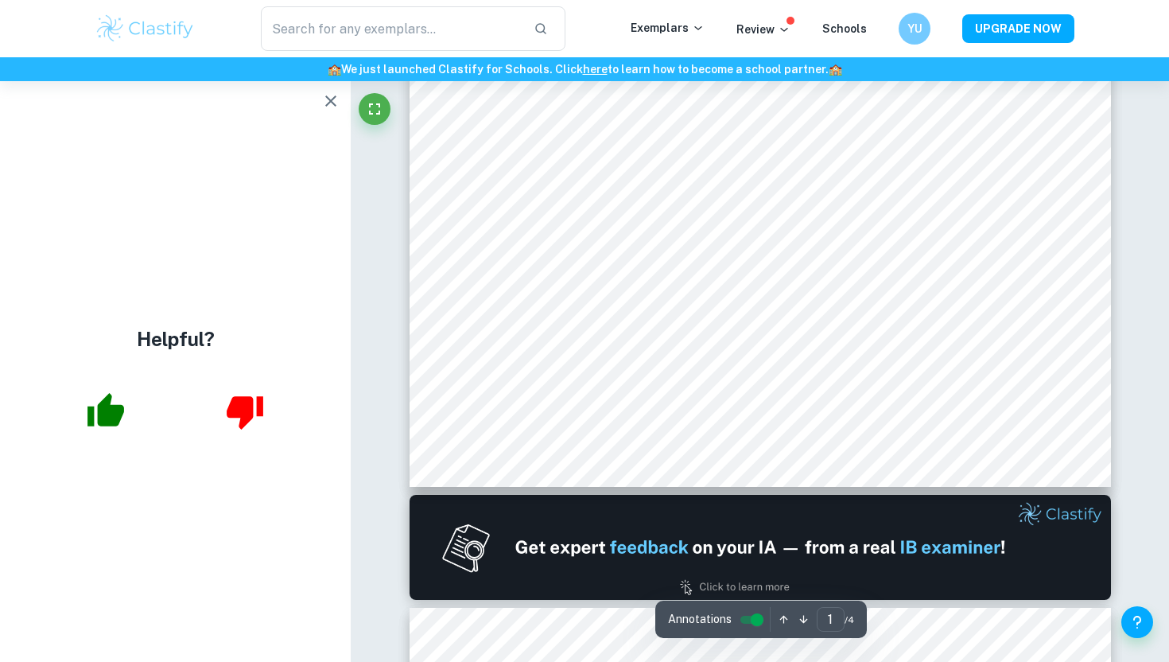
scroll to position [631, 0]
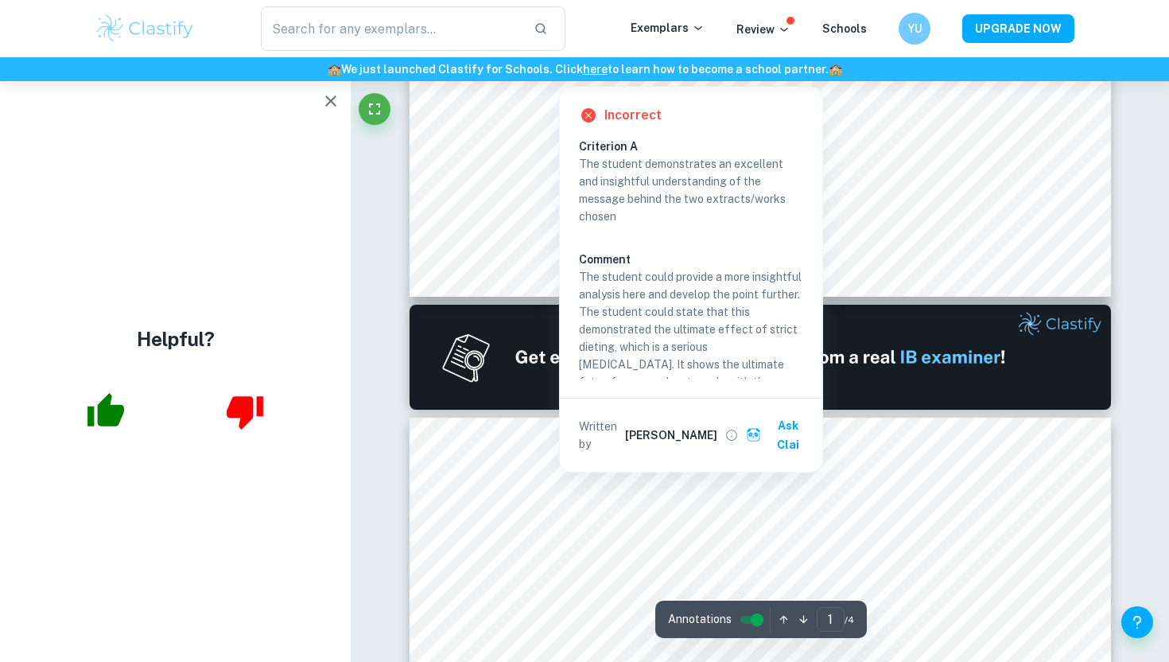
type input "2"
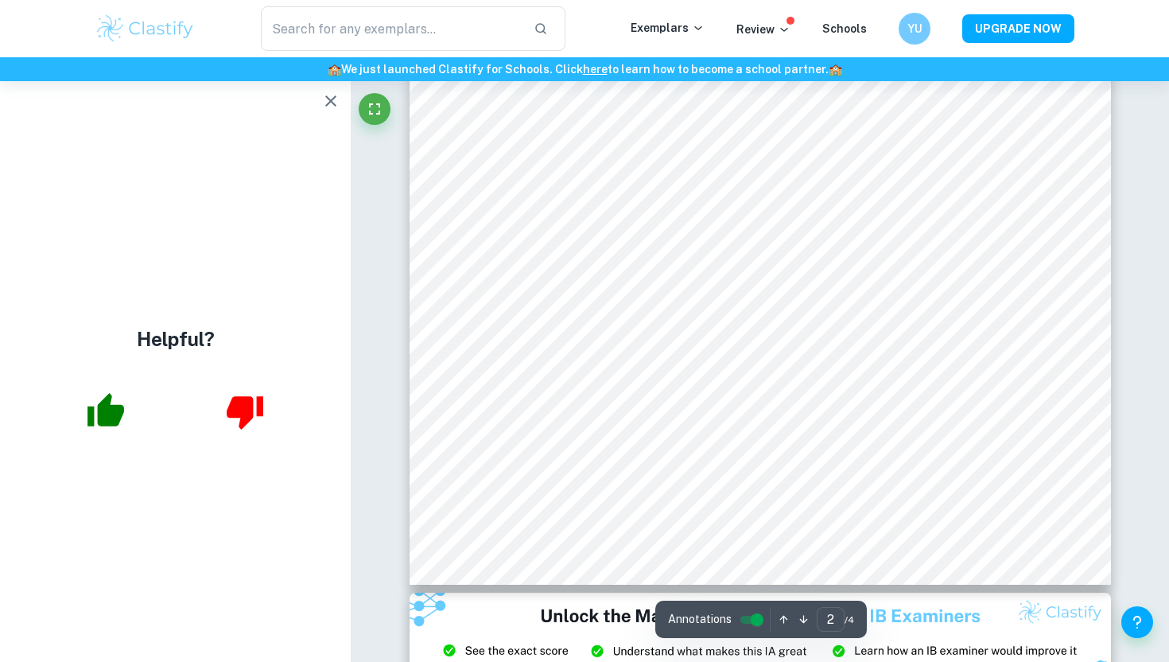
scroll to position [1615, 0]
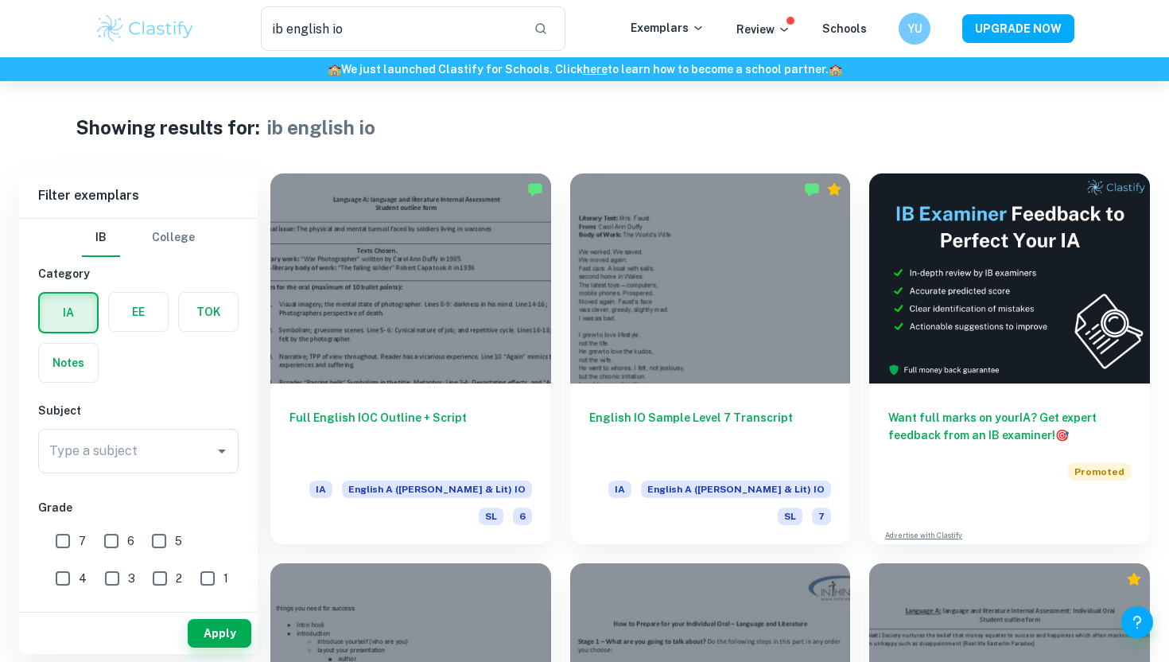
scroll to position [285, 0]
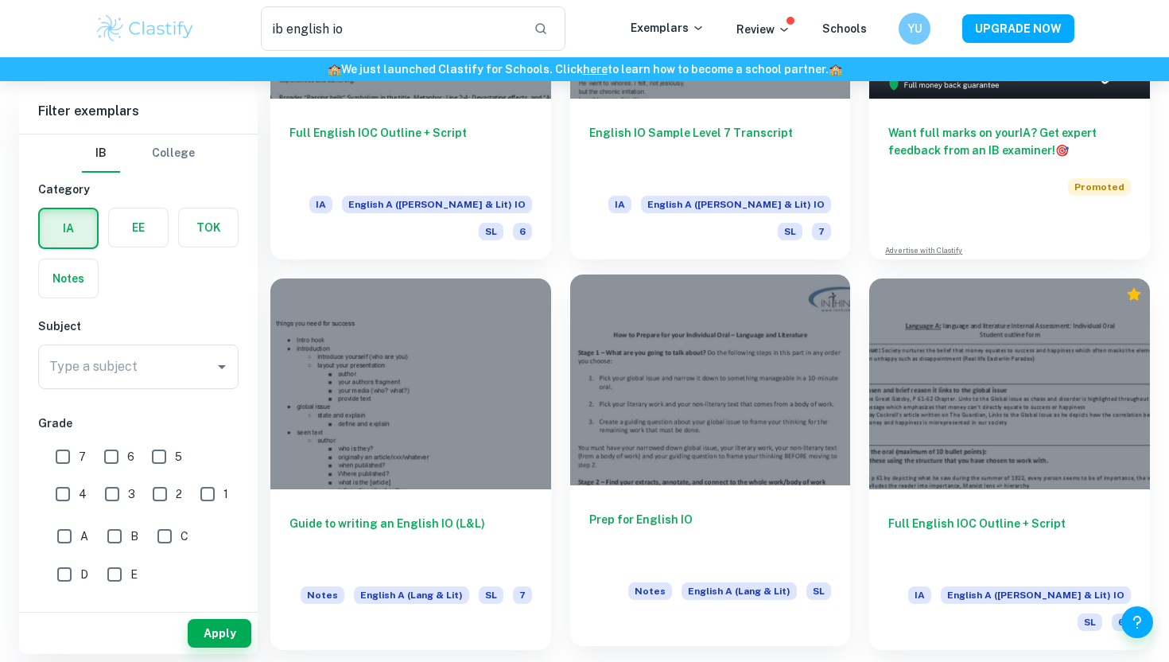
click at [632, 431] on div at bounding box center [710, 379] width 281 height 210
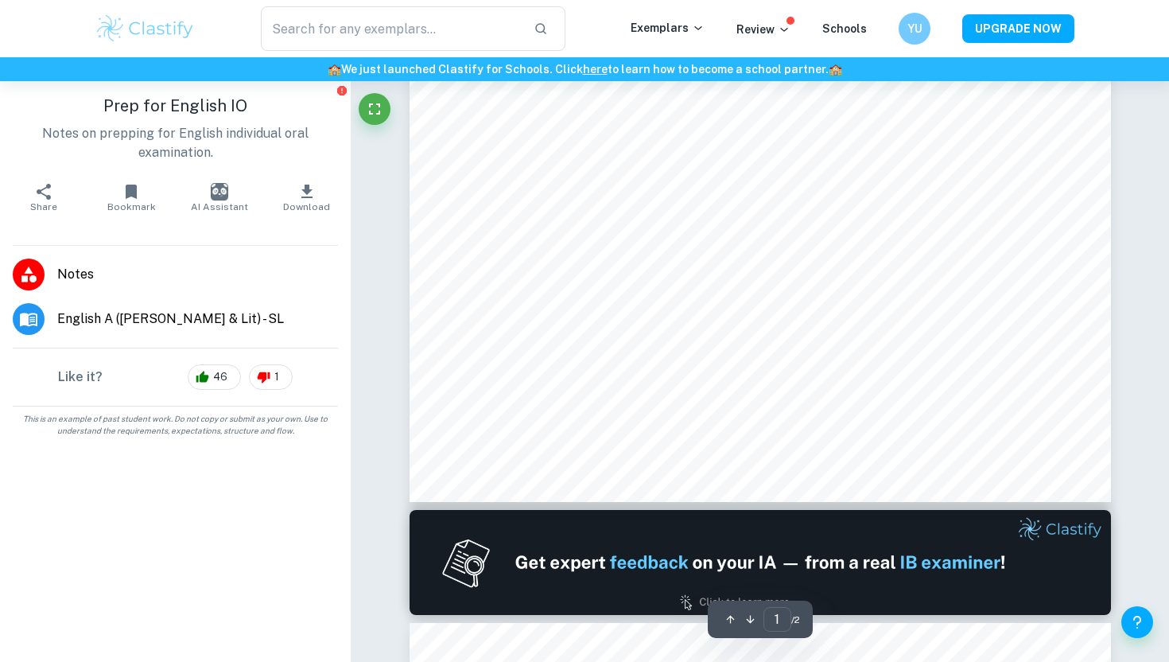
scroll to position [337, 0]
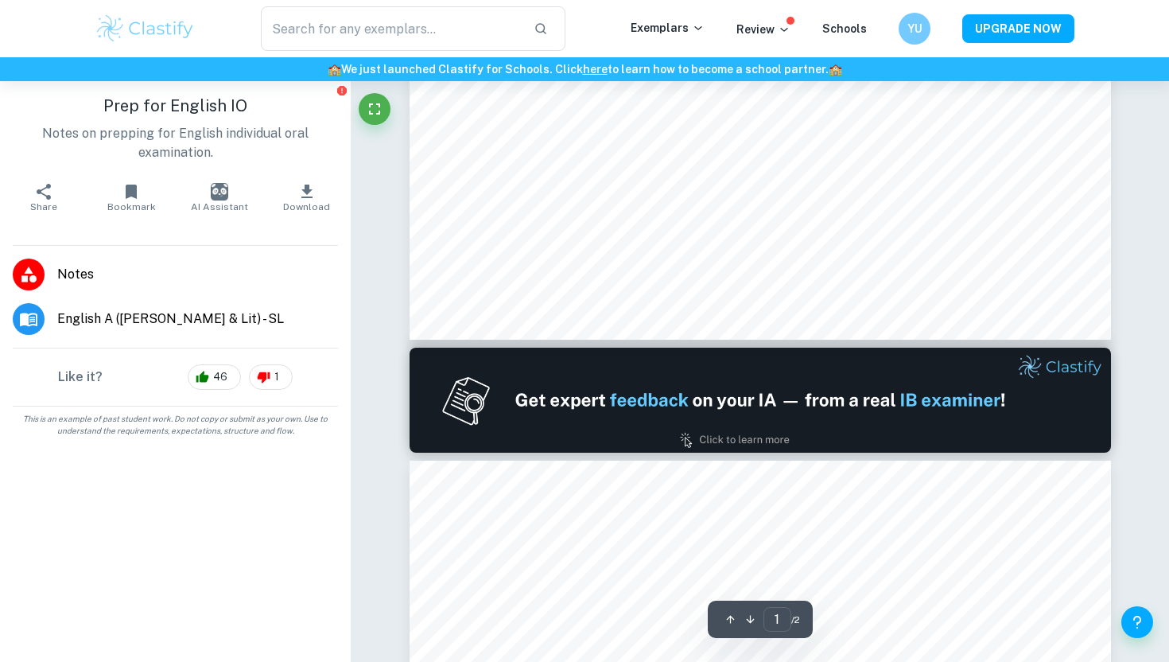
type input "2"
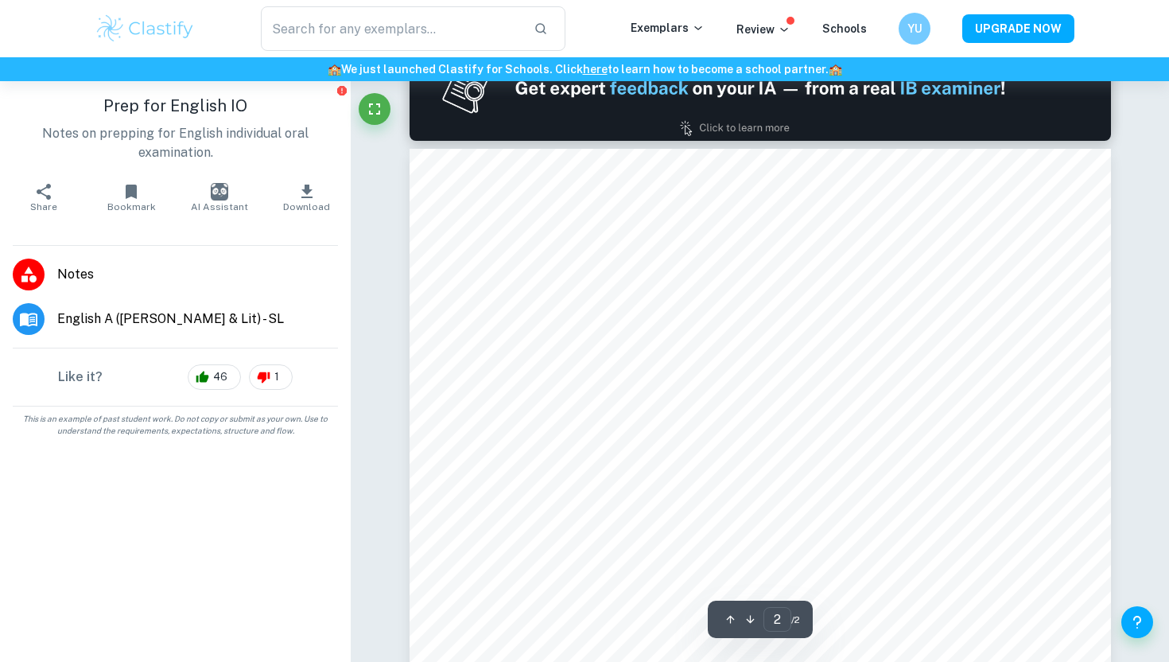
type input "ib english io"
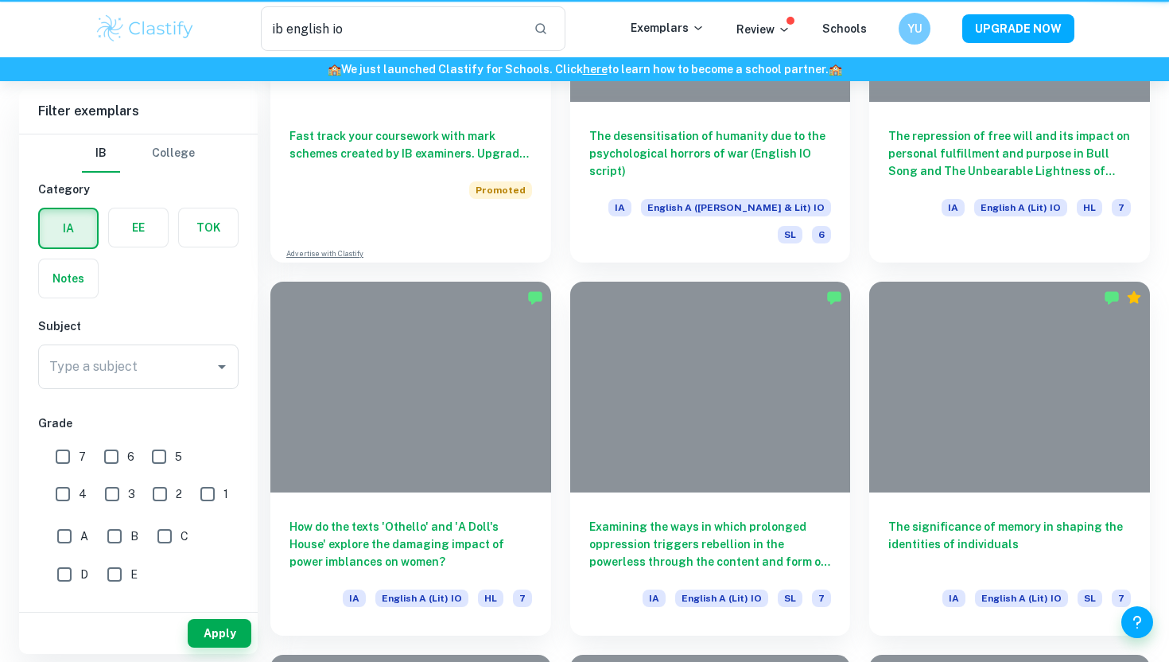
scroll to position [285, 0]
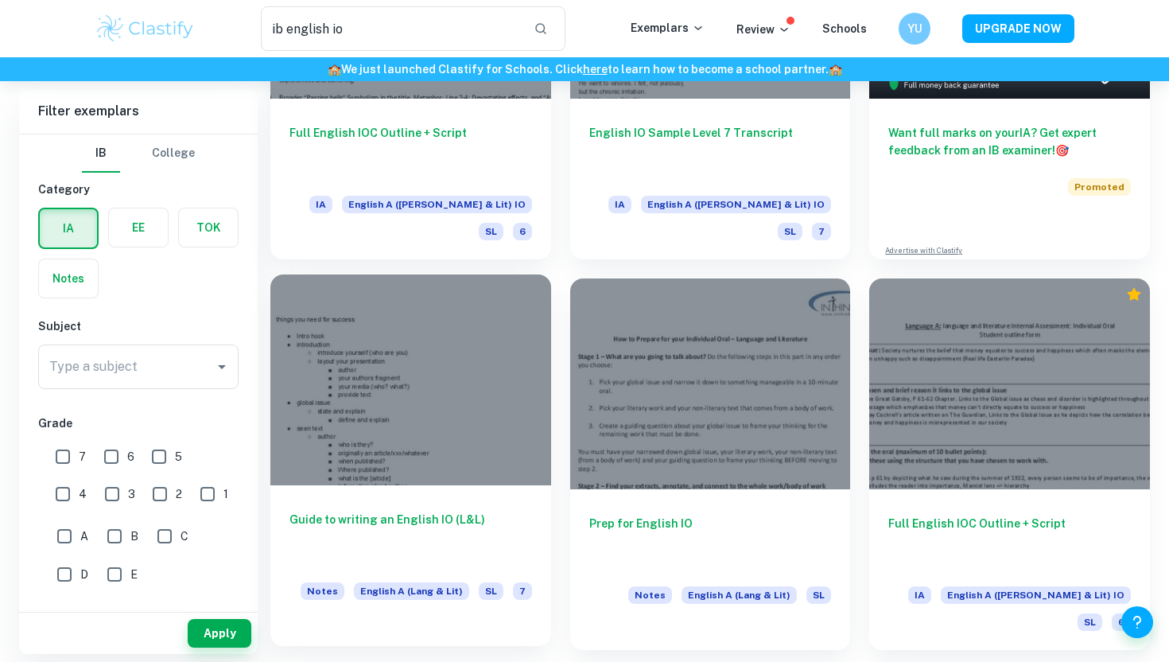
click at [438, 382] on div at bounding box center [410, 379] width 281 height 210
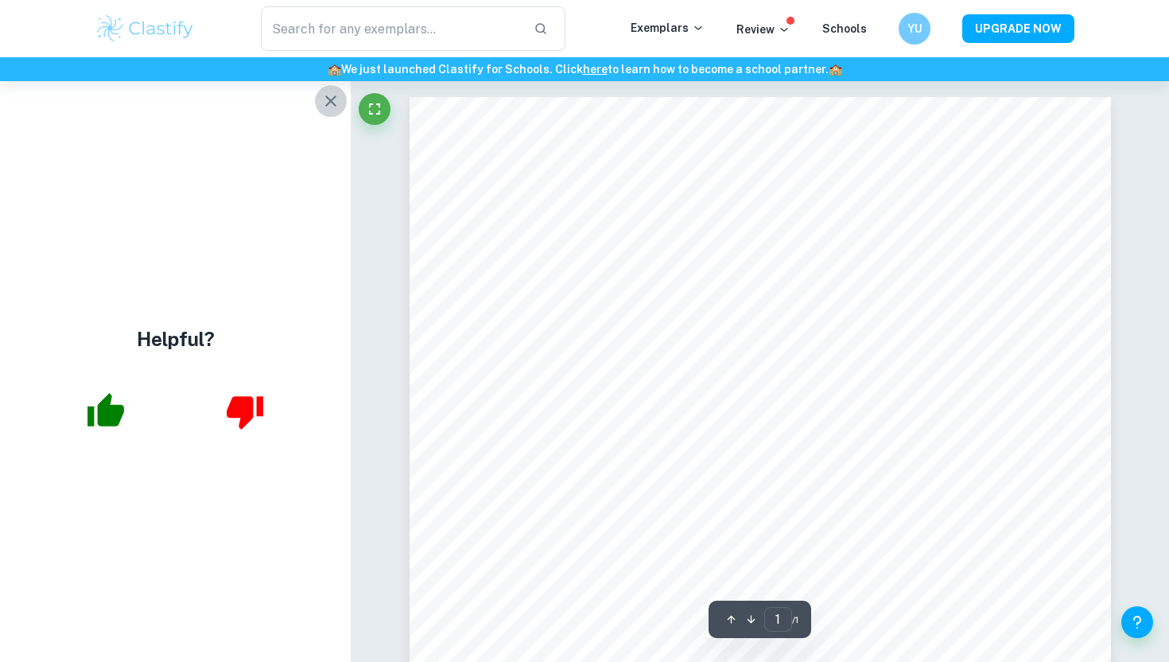
click at [337, 99] on icon "button" at bounding box center [330, 100] width 19 height 19
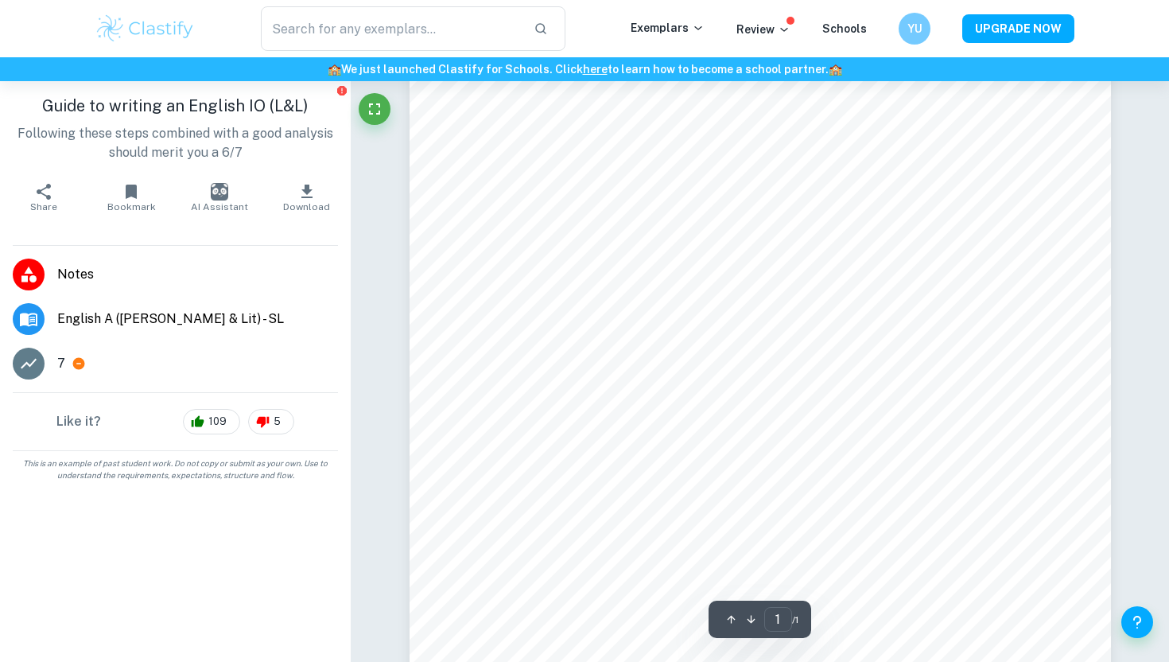
scroll to position [169, 0]
type input "ib english io"
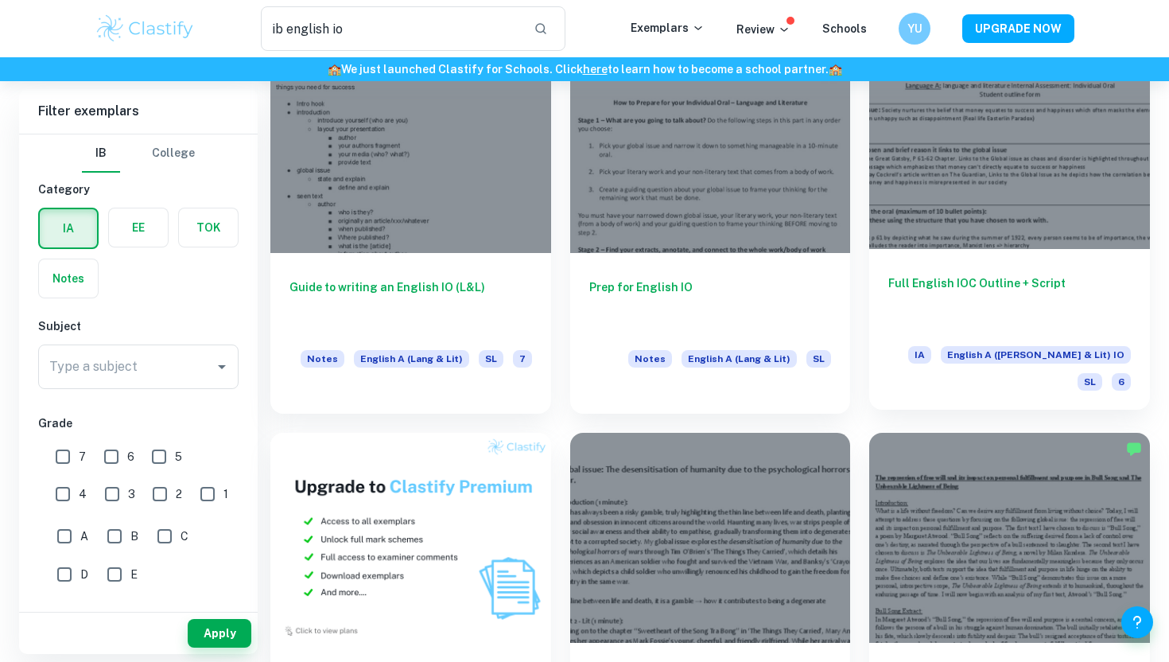
scroll to position [562, 0]
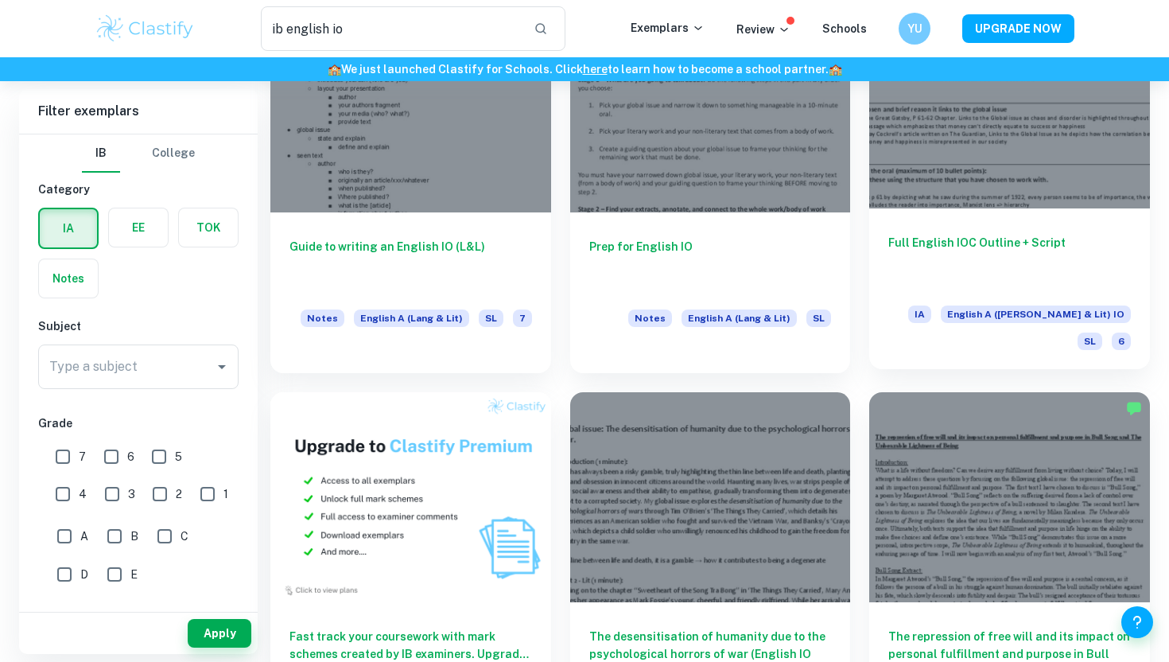
click at [968, 189] on div at bounding box center [1009, 103] width 281 height 210
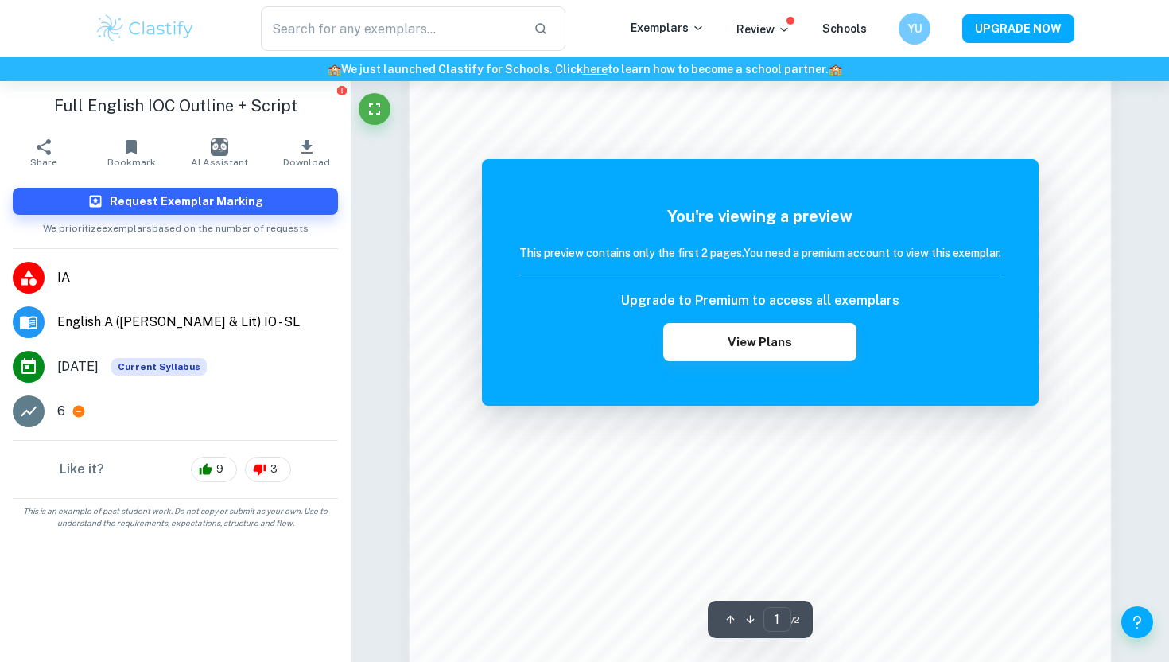
type input "ib english io"
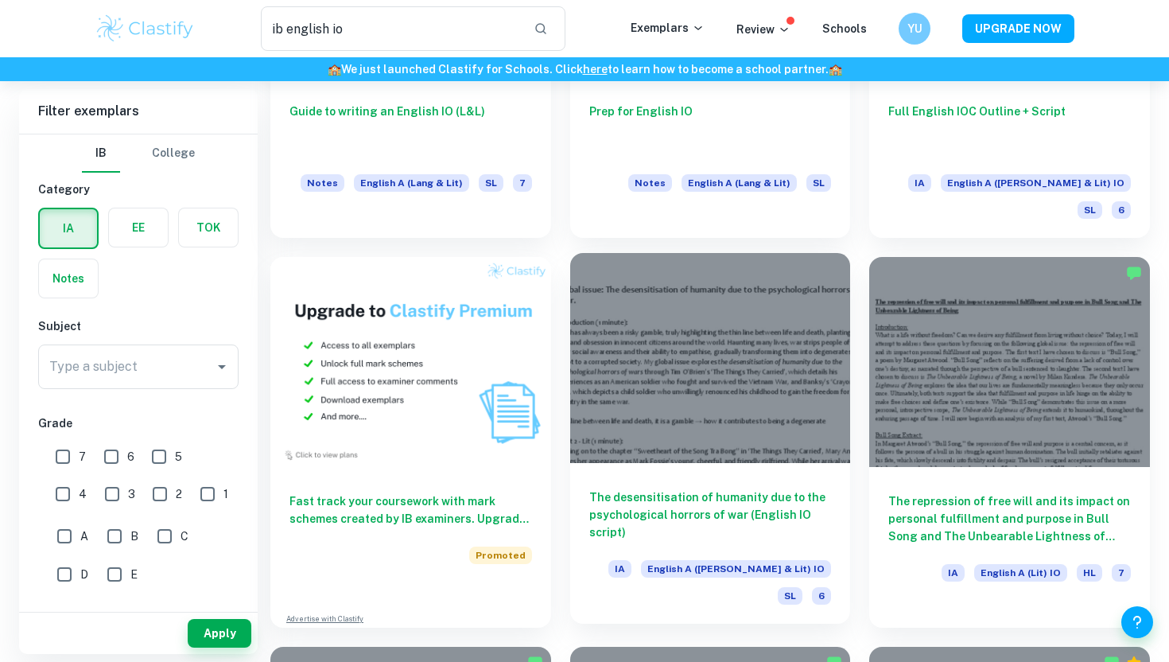
scroll to position [753, 0]
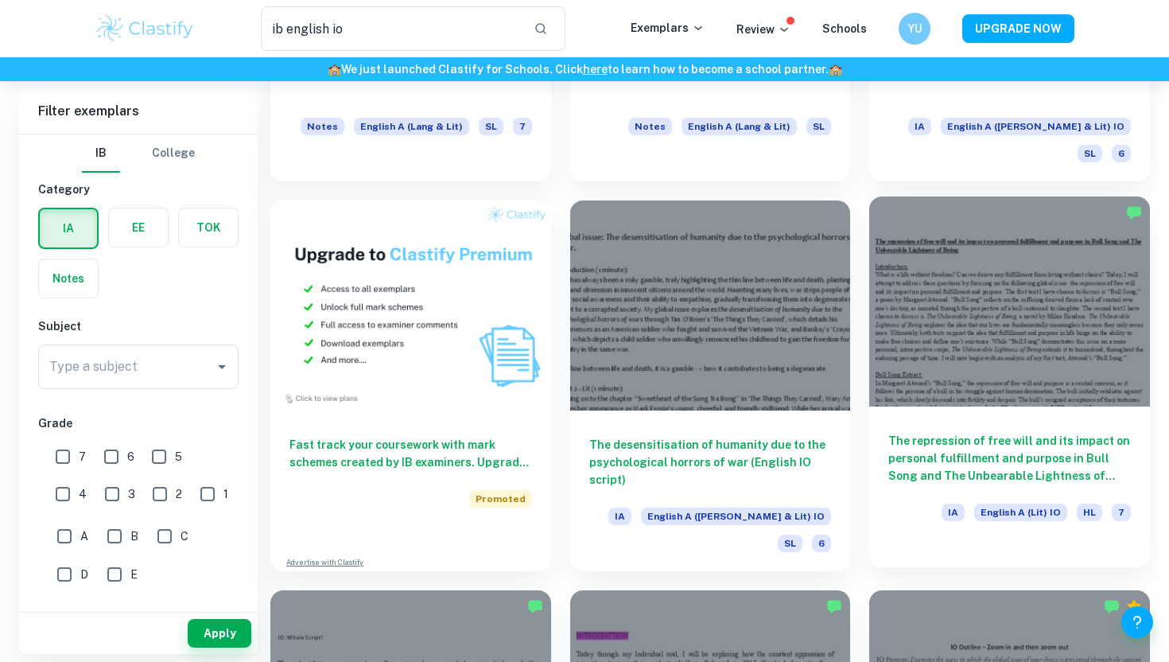
click at [956, 359] on div at bounding box center [1009, 301] width 281 height 210
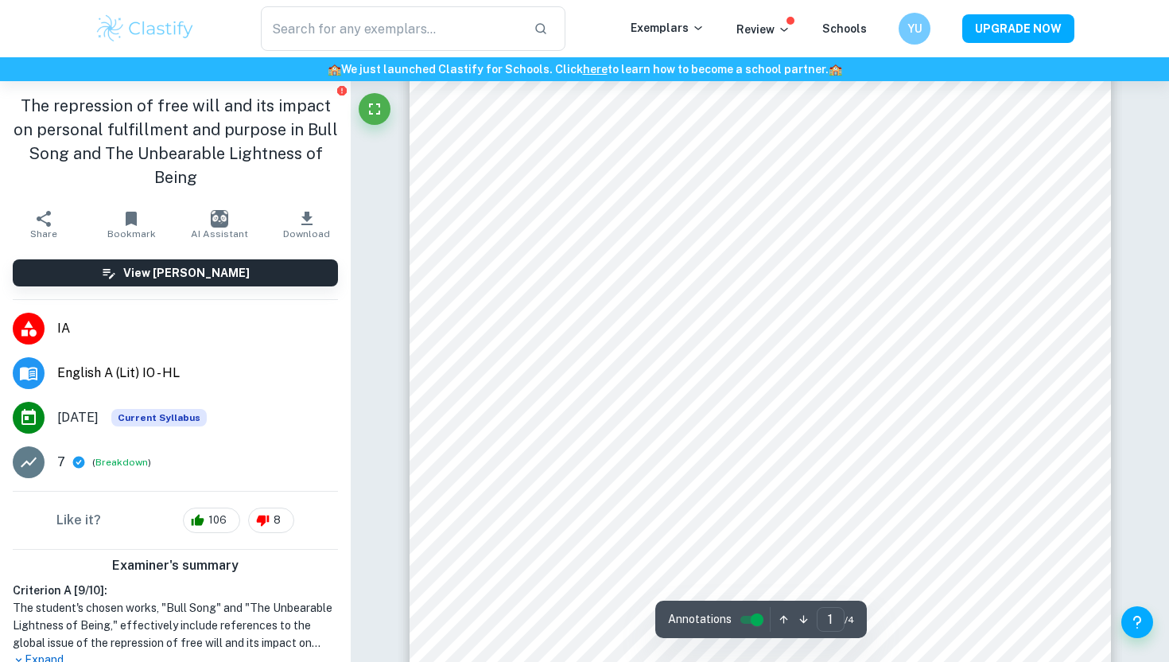
scroll to position [341, 0]
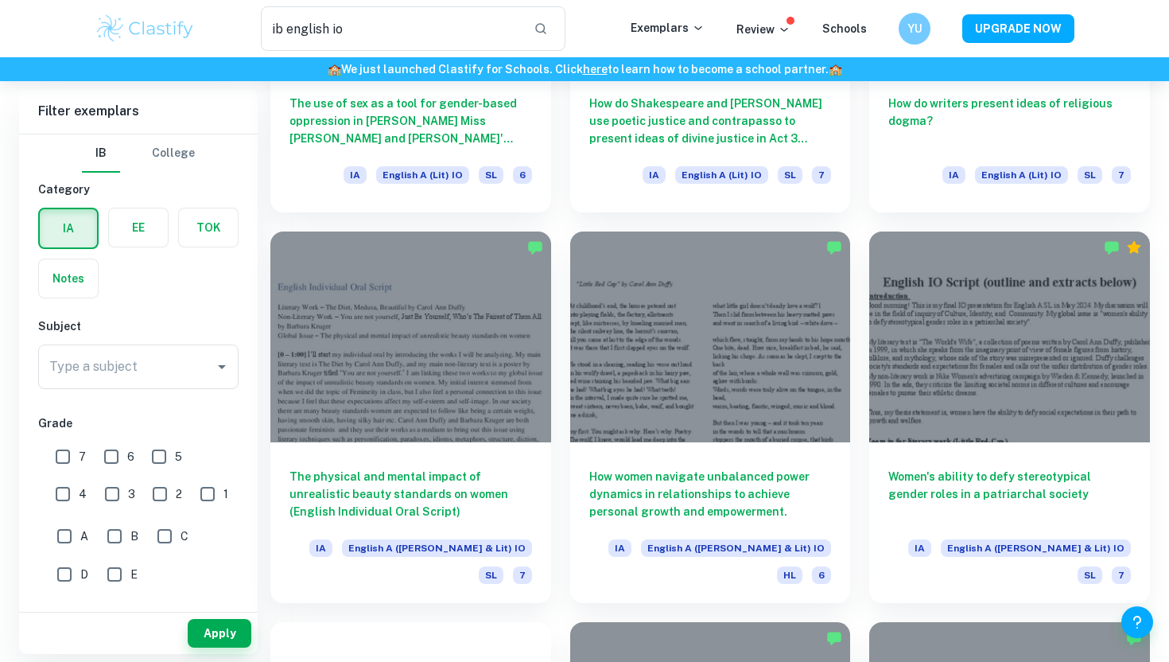
scroll to position [1897, 0]
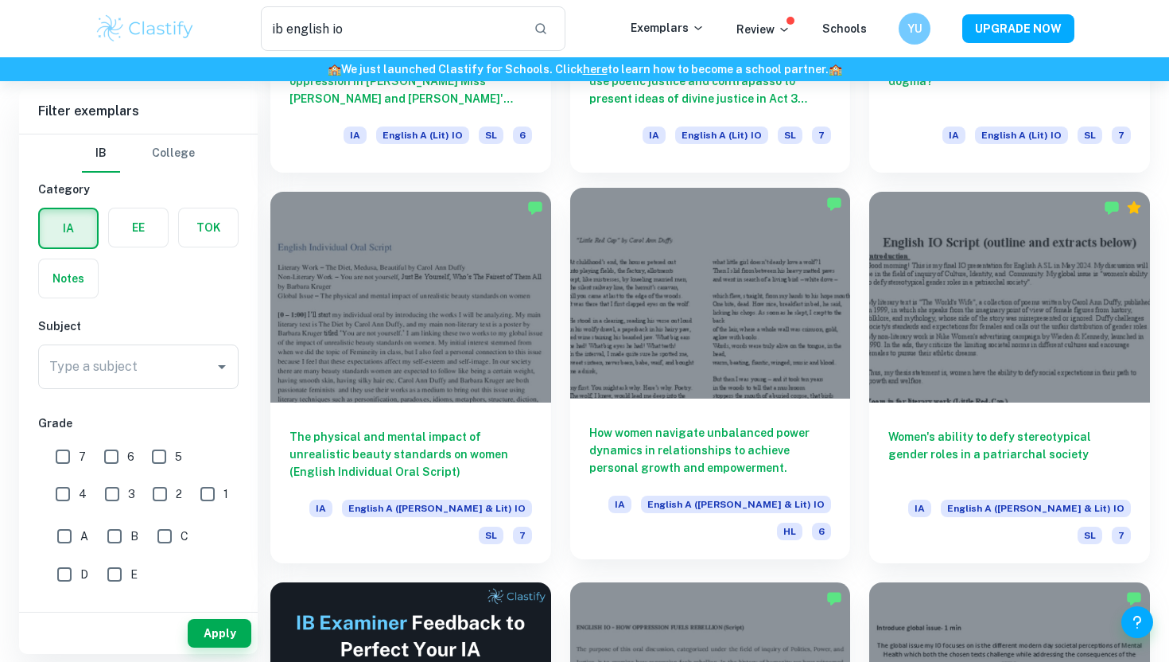
click at [734, 280] on div at bounding box center [710, 293] width 281 height 210
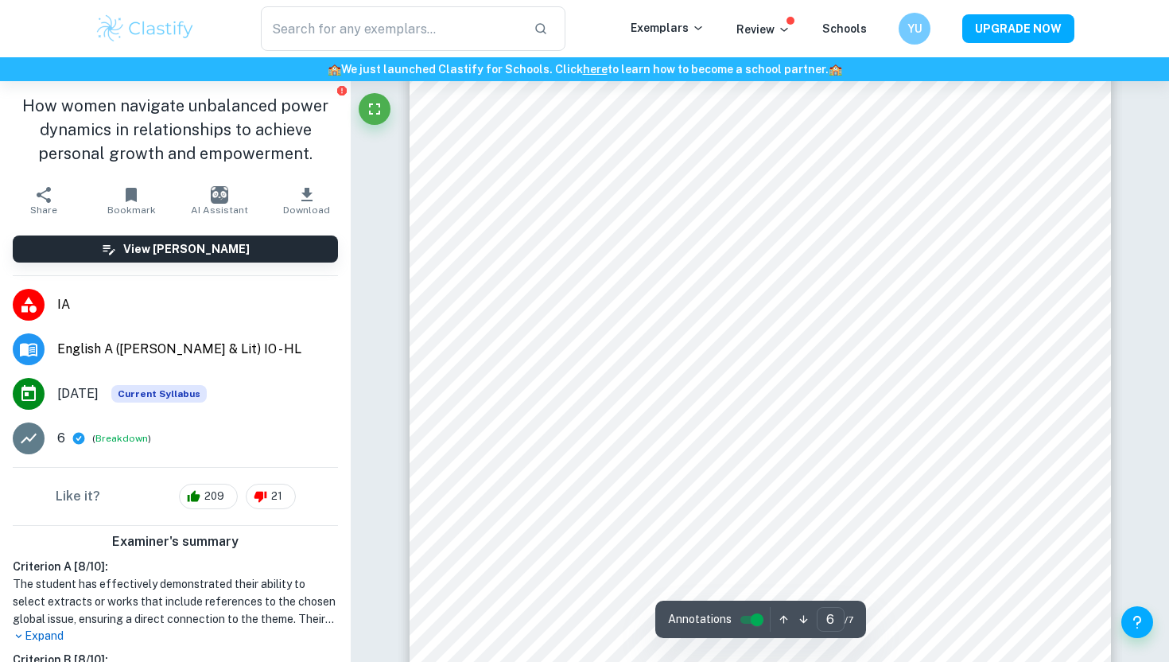
scroll to position [4970, 0]
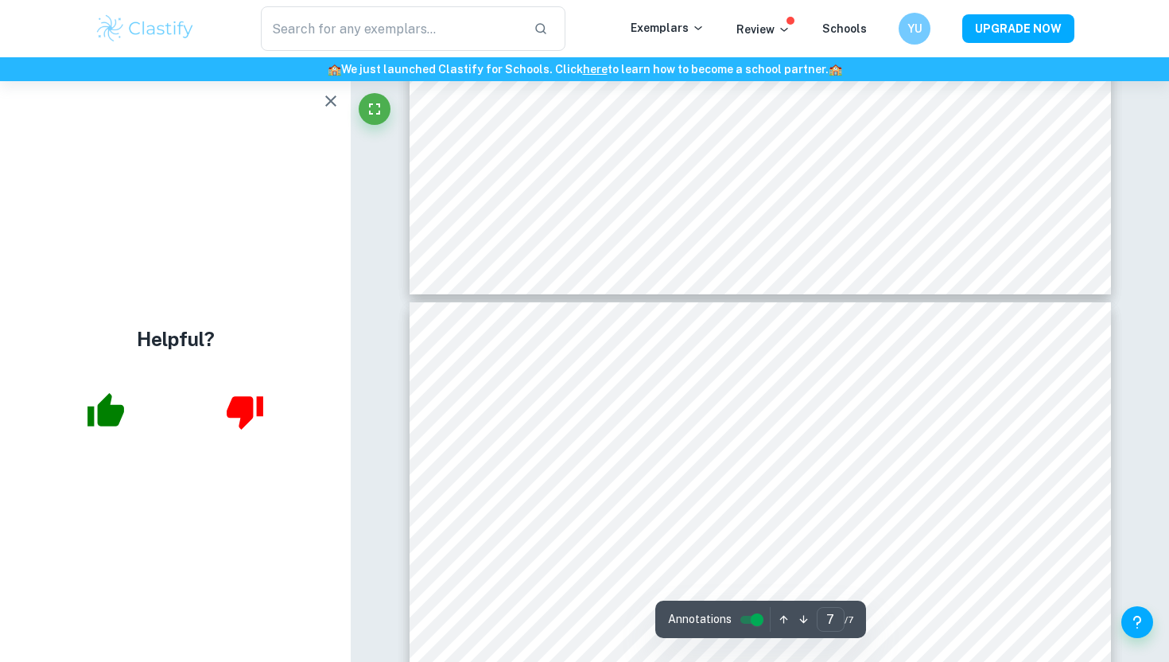
type input "6"
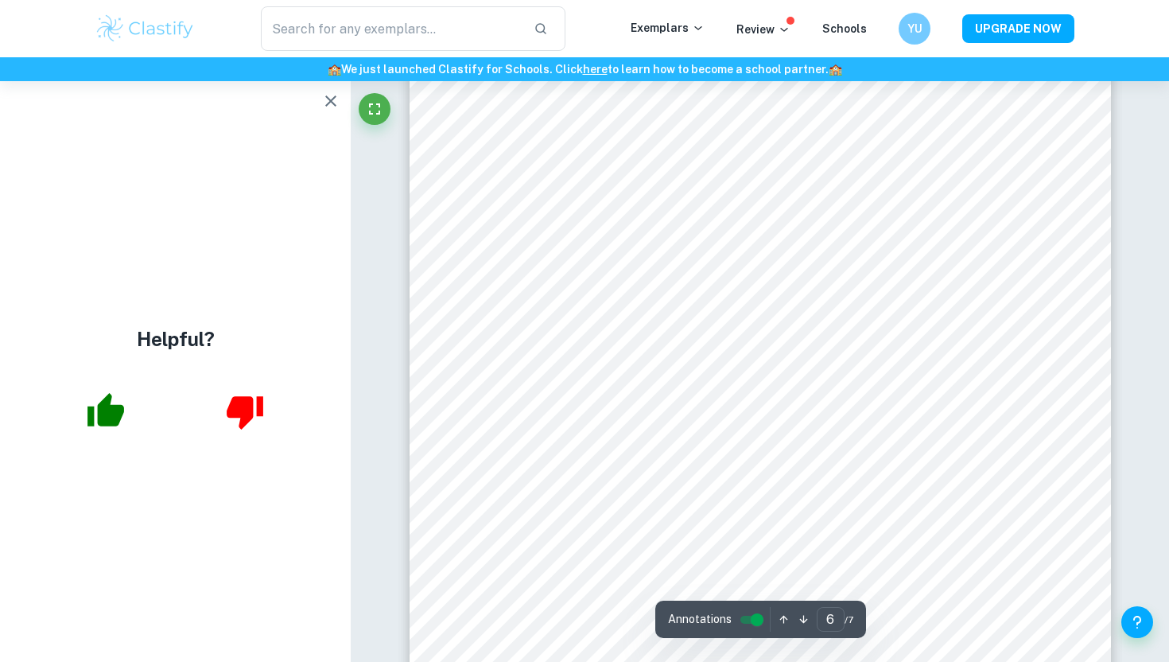
scroll to position [4864, 0]
